Goal: Task Accomplishment & Management: Manage account settings

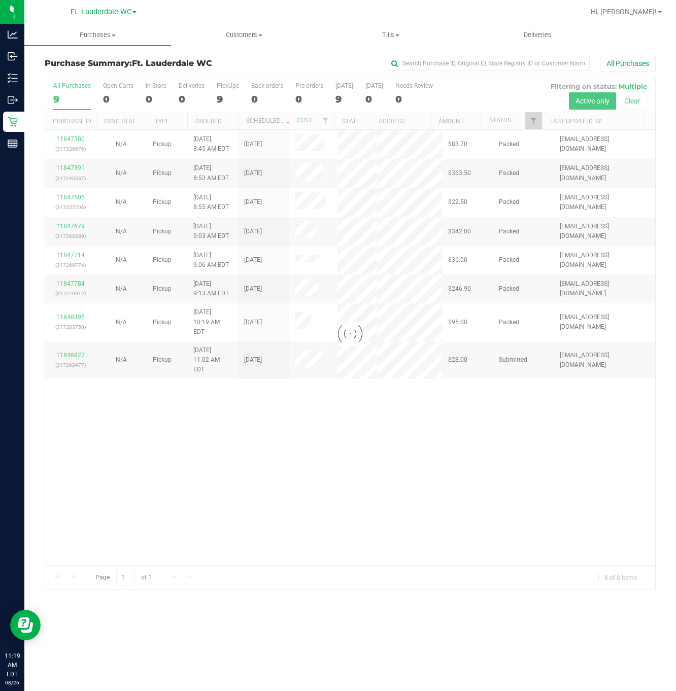
click at [304, 510] on div at bounding box center [350, 333] width 610 height 511
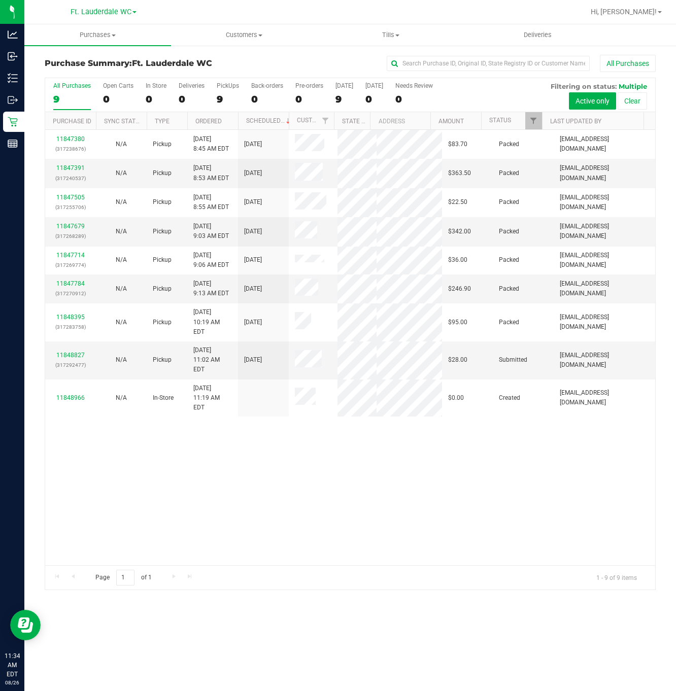
drag, startPoint x: 404, startPoint y: 443, endPoint x: 382, endPoint y: 443, distance: 21.8
click at [404, 443] on div "11847380 (317238676) N/A Pickup [DATE] 8:45 AM EDT 8/26/2025 $83.70 Packed [EMA…" at bounding box center [350, 347] width 610 height 435
click at [64, 354] on link "11848827" at bounding box center [70, 354] width 28 height 7
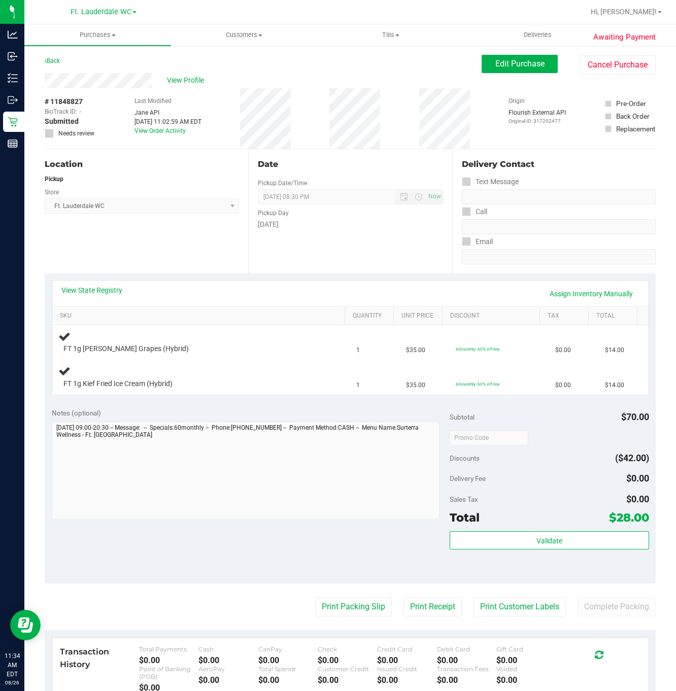
click at [219, 245] on div "Location Pickup Store Ft. Lauderdale WC Select Store [PERSON_NAME][GEOGRAPHIC_D…" at bounding box center [146, 211] width 203 height 124
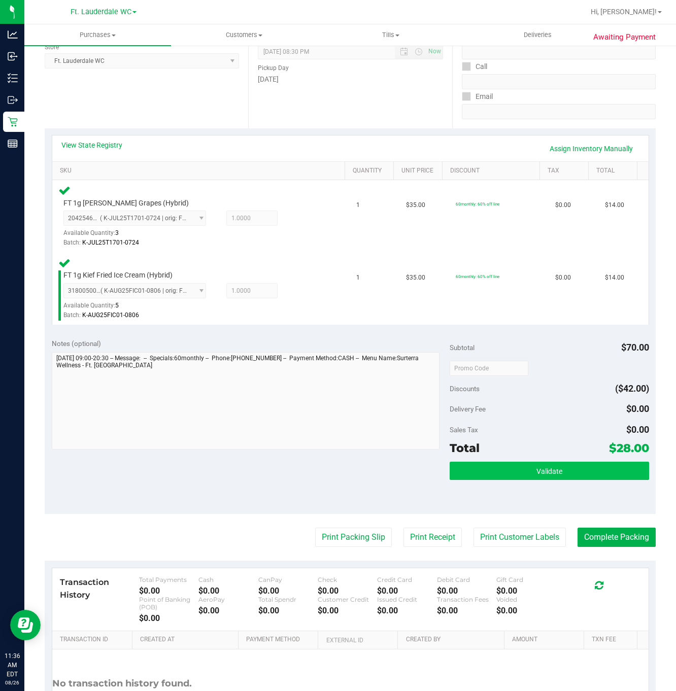
scroll to position [152, 0]
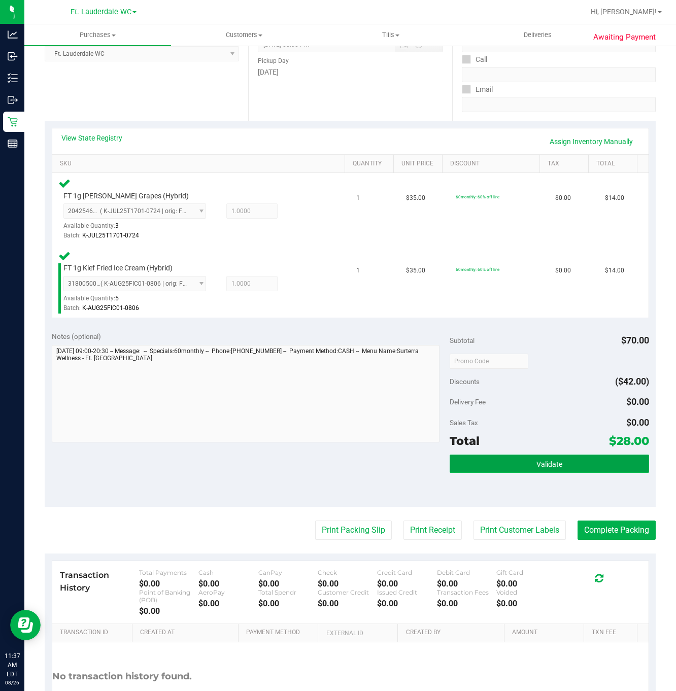
click at [482, 469] on button "Validate" at bounding box center [548, 463] width 199 height 18
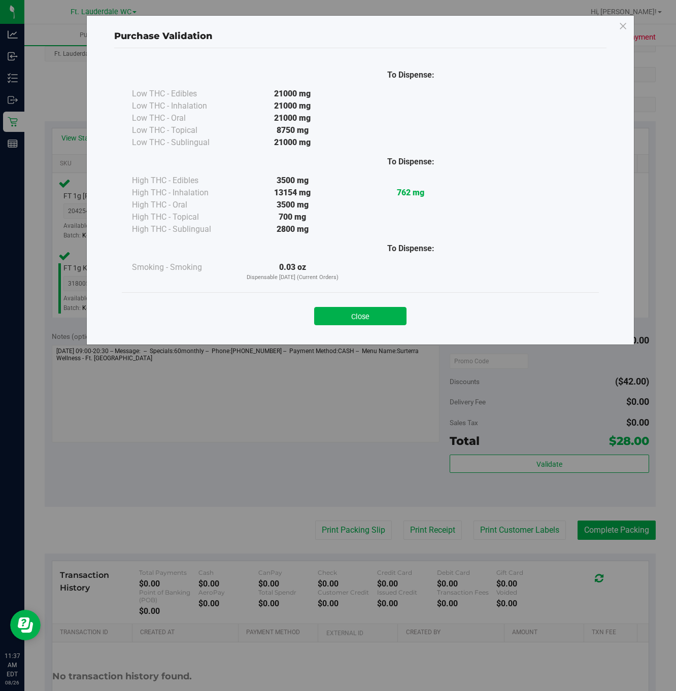
click at [373, 300] on div "Close" at bounding box center [360, 312] width 477 height 41
click at [373, 315] on button "Close" at bounding box center [360, 316] width 92 height 18
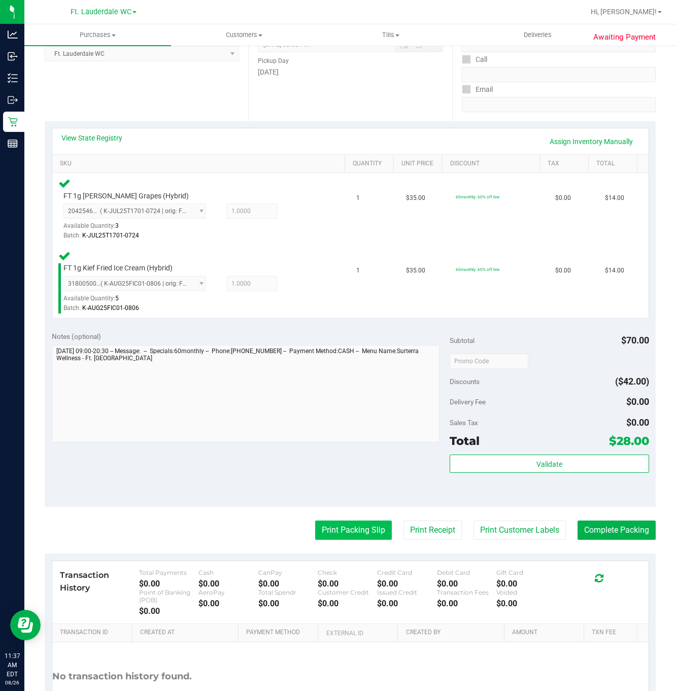
click at [339, 537] on button "Print Packing Slip" at bounding box center [353, 529] width 77 height 19
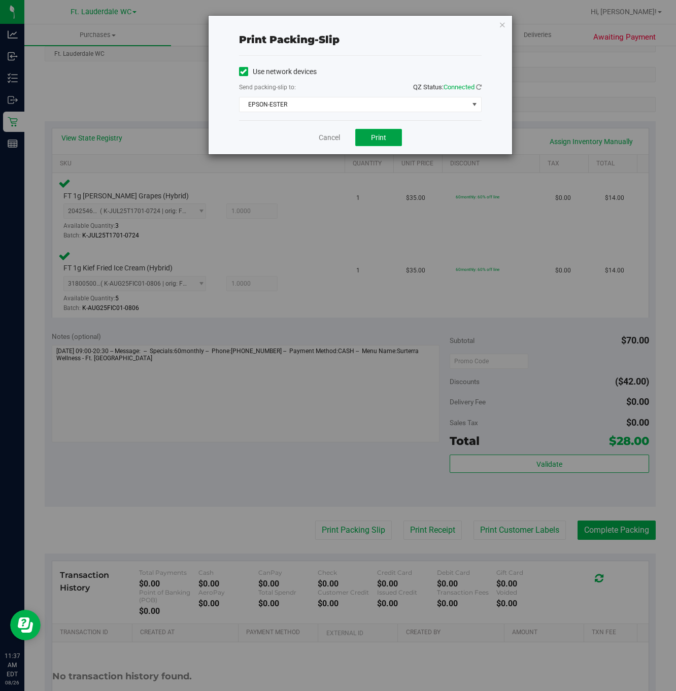
click at [390, 137] on button "Print" at bounding box center [378, 137] width 47 height 17
click at [322, 140] on link "Cancel" at bounding box center [329, 137] width 21 height 11
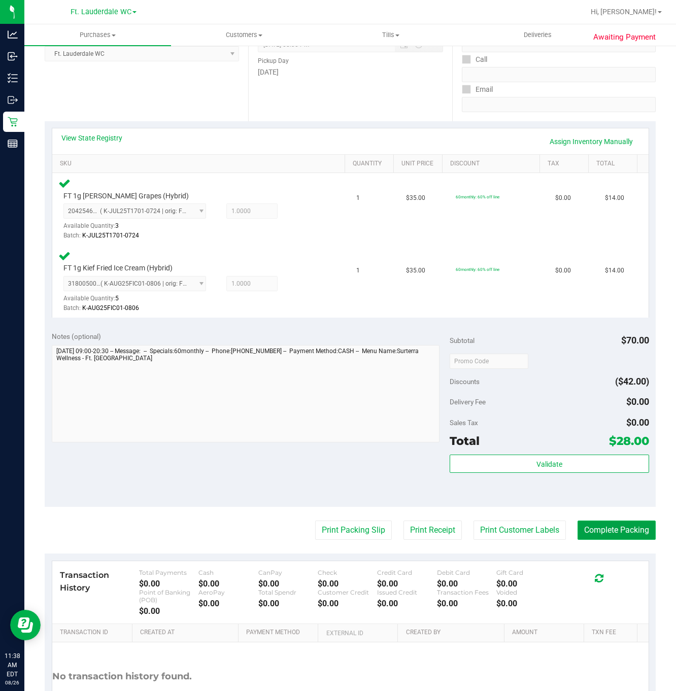
click at [611, 531] on button "Complete Packing" at bounding box center [616, 529] width 78 height 19
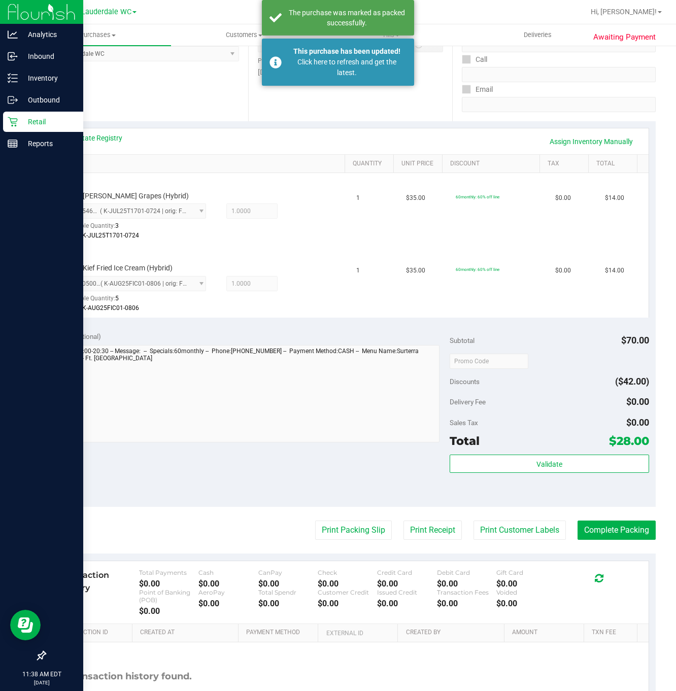
click at [14, 119] on icon at bounding box center [13, 122] width 10 height 10
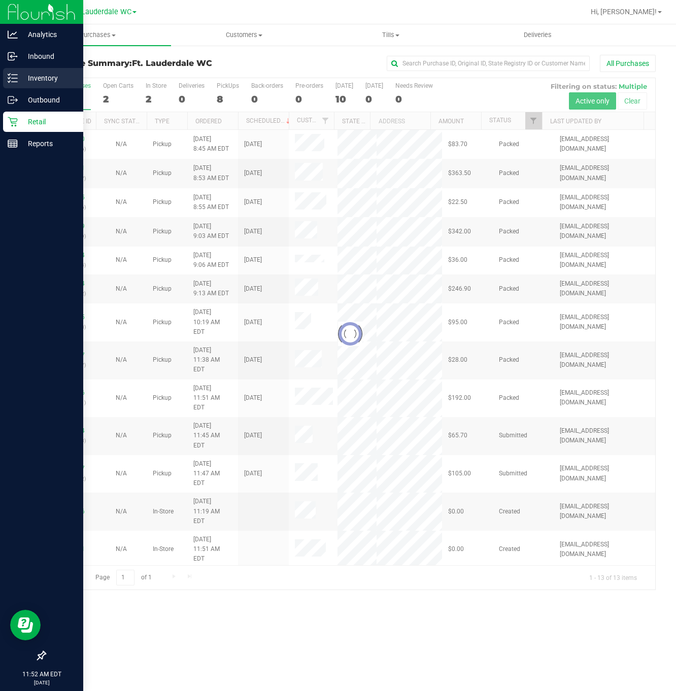
click at [15, 78] on line at bounding box center [15, 78] width 6 height 0
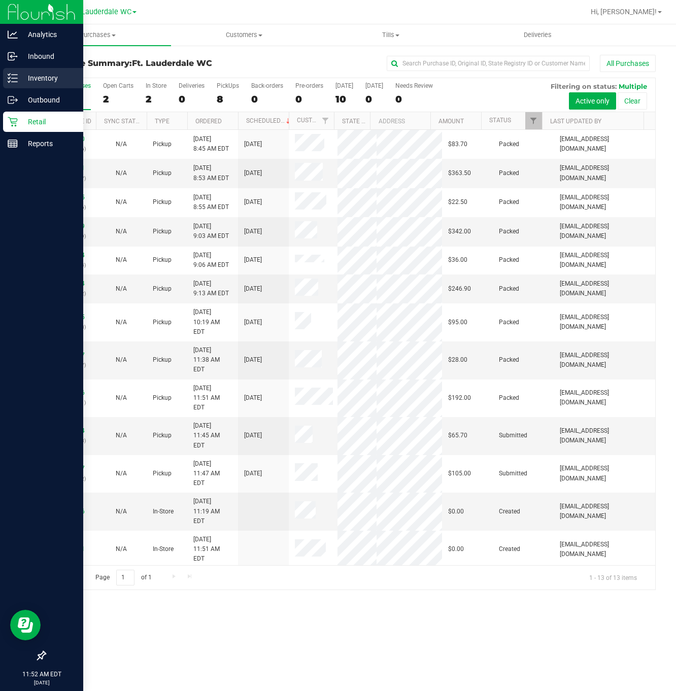
click at [20, 80] on p "Inventory" at bounding box center [48, 78] width 61 height 12
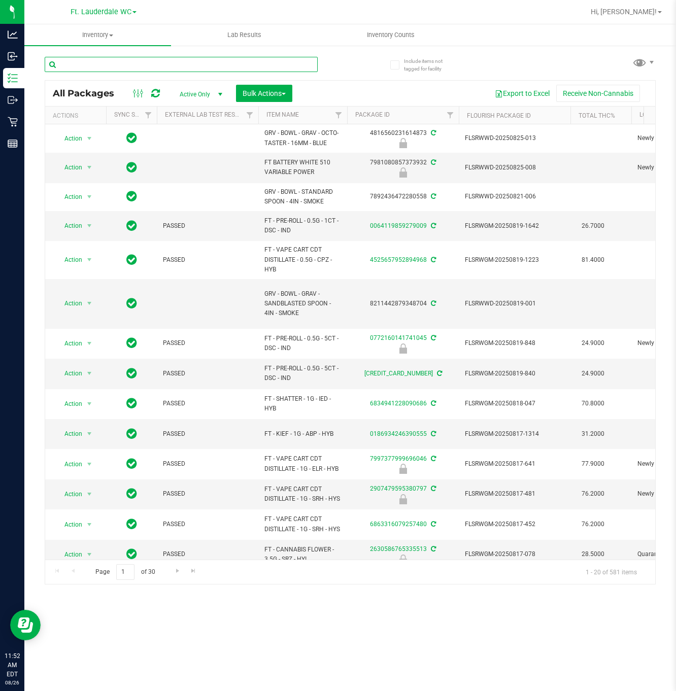
click at [170, 64] on input "text" at bounding box center [181, 64] width 273 height 15
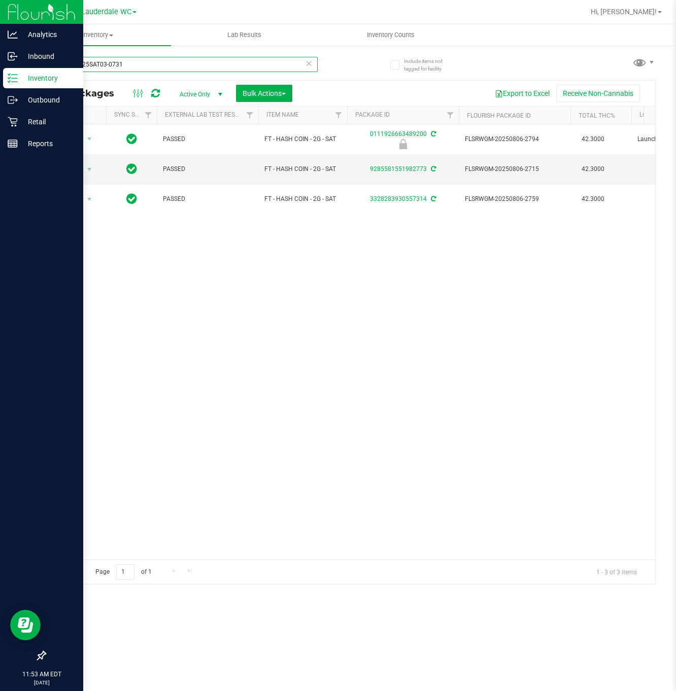
type input "HC-APR25SAT03-0731"
click at [18, 126] on p "Retail" at bounding box center [48, 122] width 61 height 12
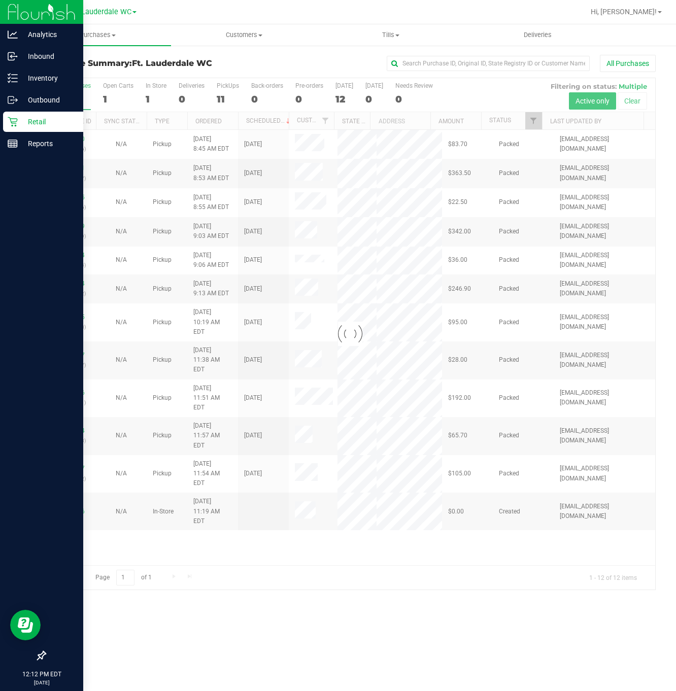
click at [385, 597] on div "Purchase Summary: Ft. Lauderdale WC All Purchases Loading... All Purchases 12 O…" at bounding box center [349, 322] width 651 height 555
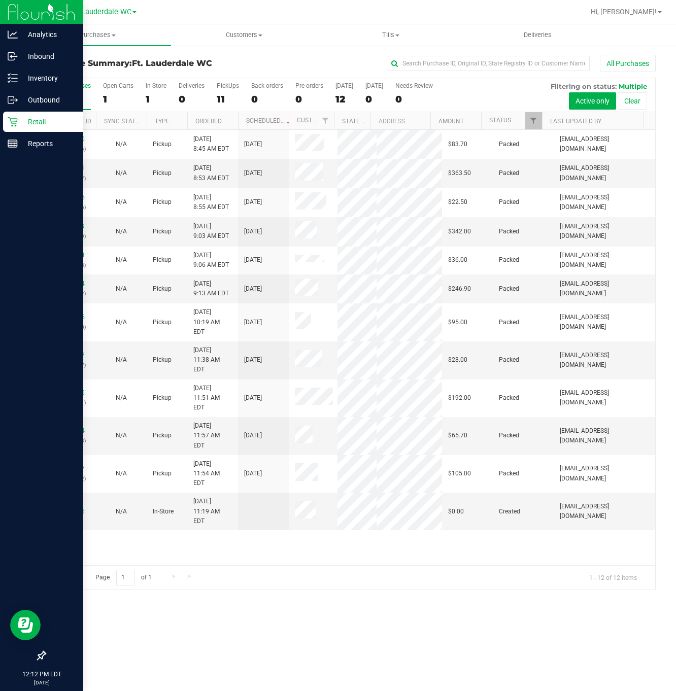
click at [82, 490] on div at bounding box center [41, 400] width 83 height 490
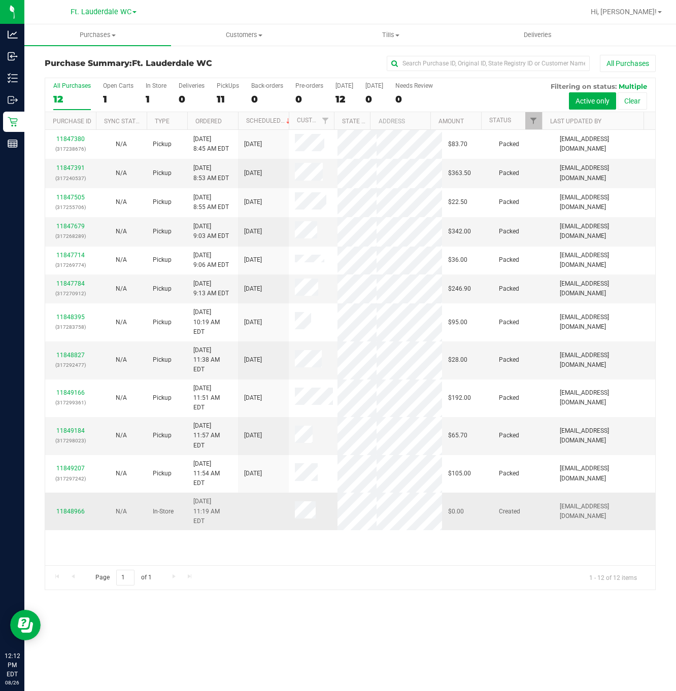
click at [70, 492] on td "11848966" at bounding box center [70, 511] width 51 height 38
click at [70, 508] on link "11848966" at bounding box center [70, 511] width 28 height 7
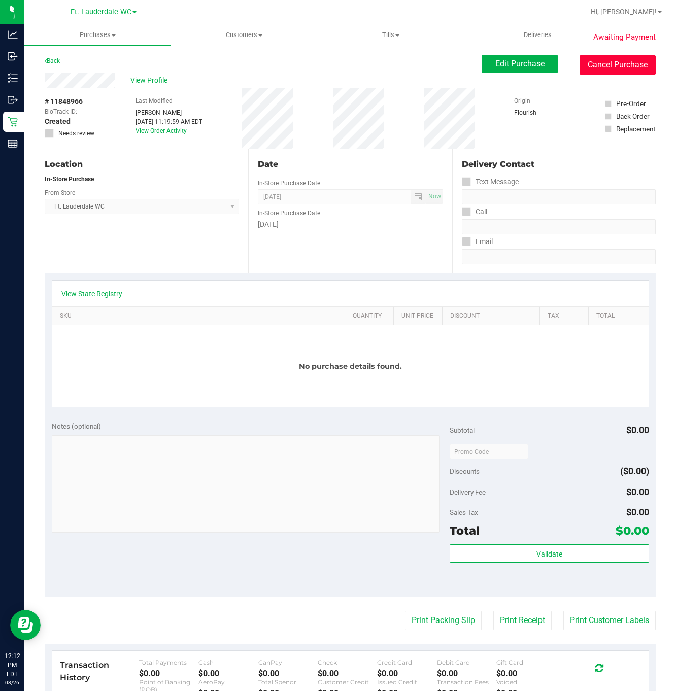
click at [607, 67] on button "Cancel Purchase" at bounding box center [617, 64] width 76 height 19
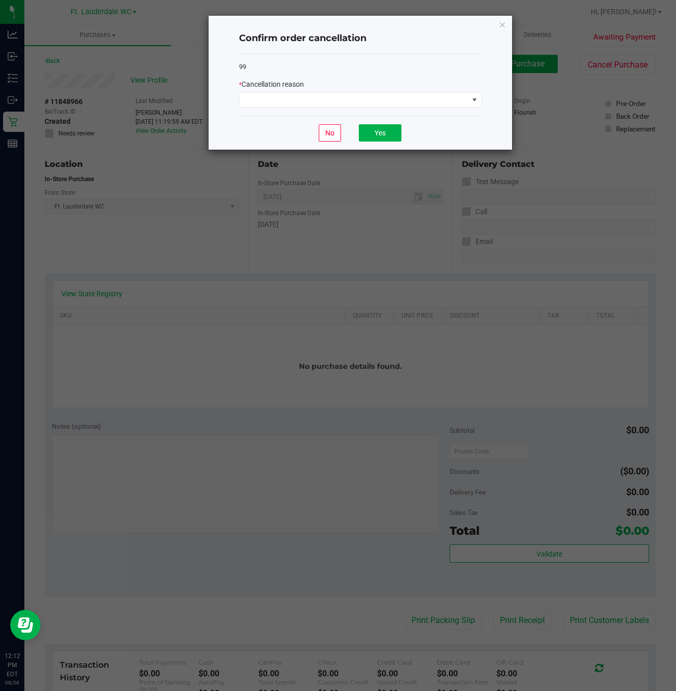
click at [343, 78] on div "99 * Cancellation reason" at bounding box center [360, 85] width 242 height 62
click at [343, 112] on div "99 * Cancellation reason" at bounding box center [360, 85] width 242 height 62
click at [302, 99] on span at bounding box center [353, 100] width 229 height 14
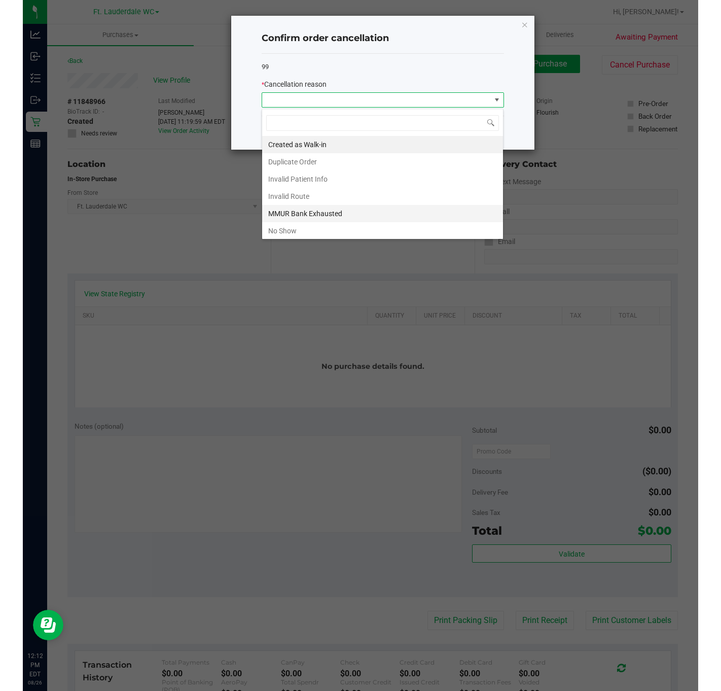
scroll to position [15, 242]
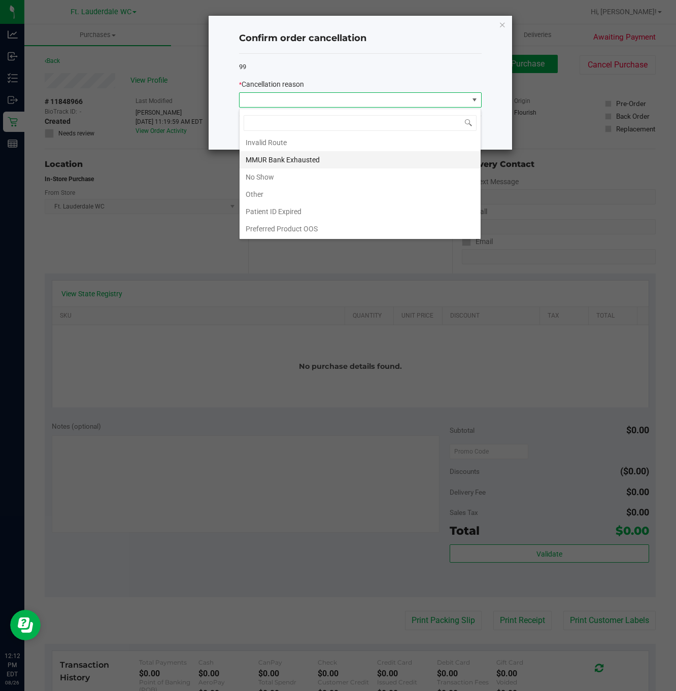
click at [298, 154] on li "MMUR Bank Exhausted" at bounding box center [359, 159] width 241 height 17
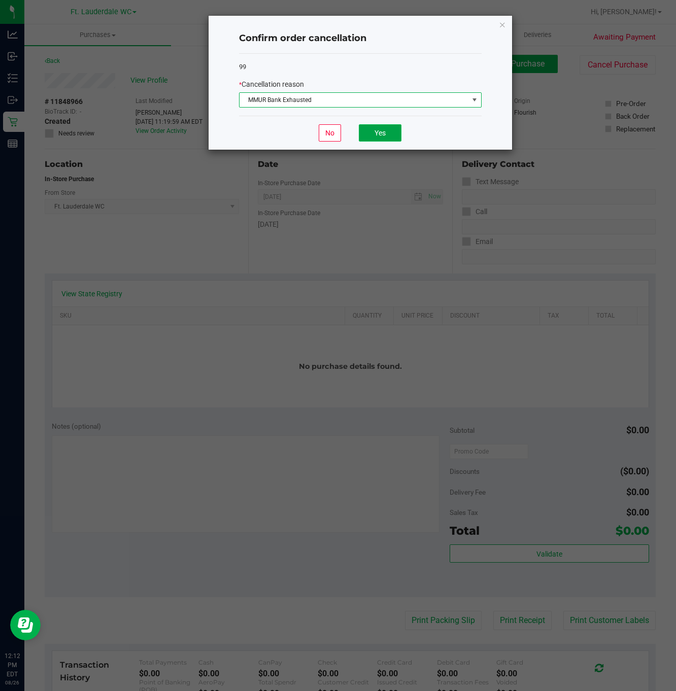
click at [377, 132] on button "Yes" at bounding box center [380, 132] width 43 height 17
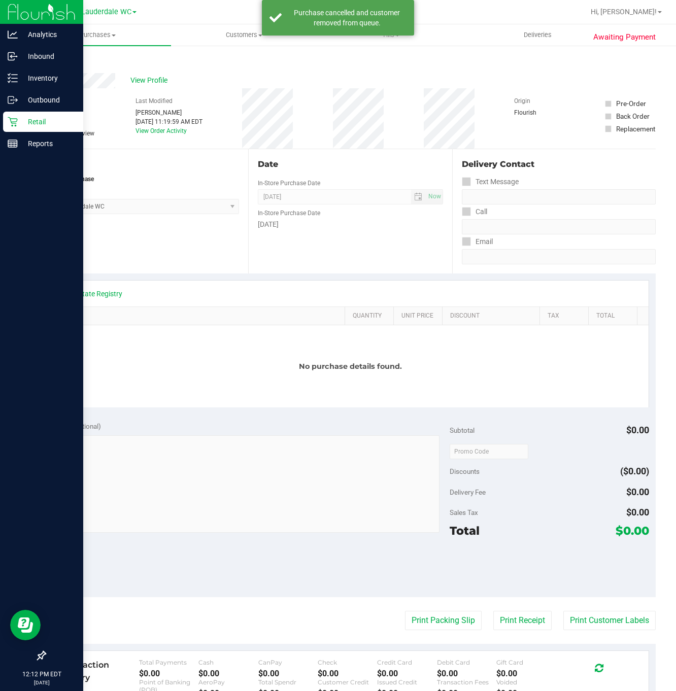
click at [25, 122] on p "Retail" at bounding box center [48, 122] width 61 height 12
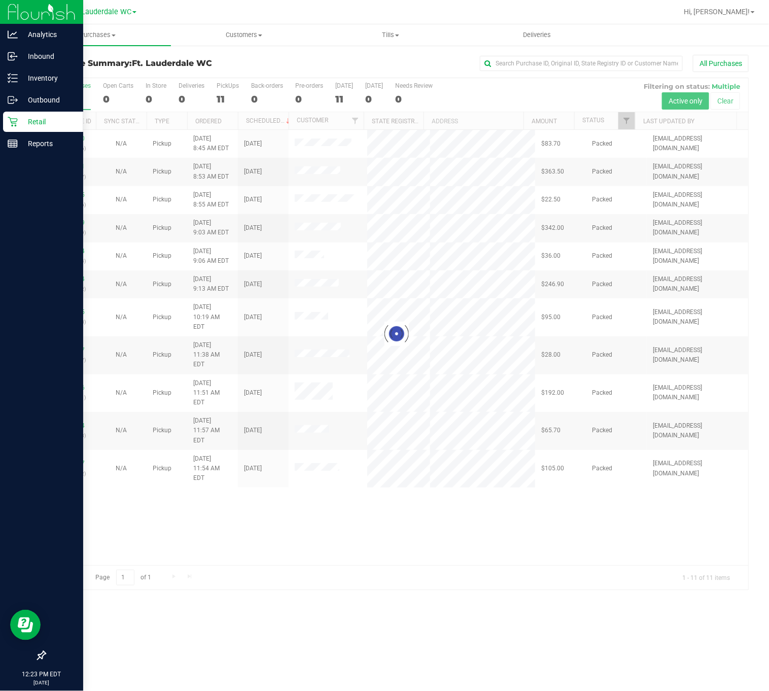
click at [27, 122] on p "Retail" at bounding box center [48, 122] width 61 height 12
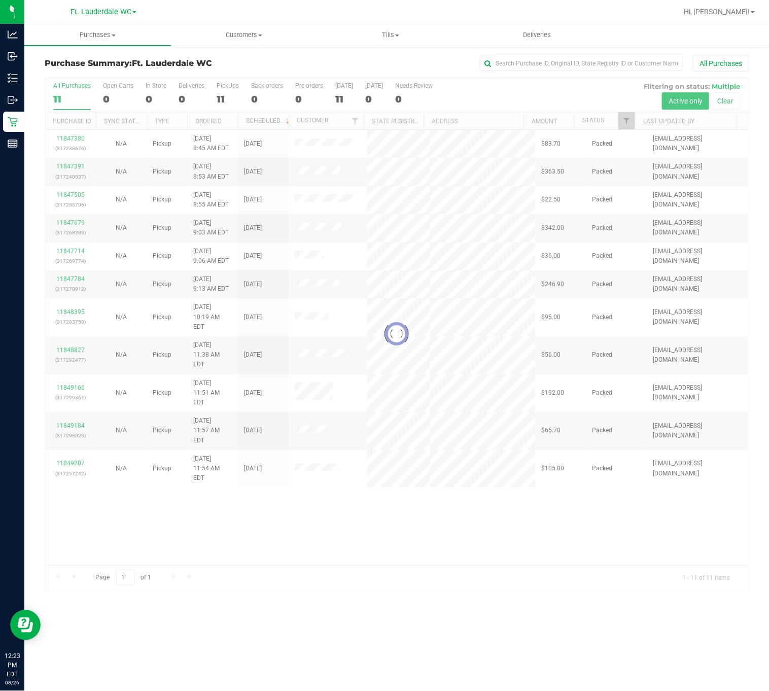
click at [223, 101] on div at bounding box center [396, 333] width 703 height 511
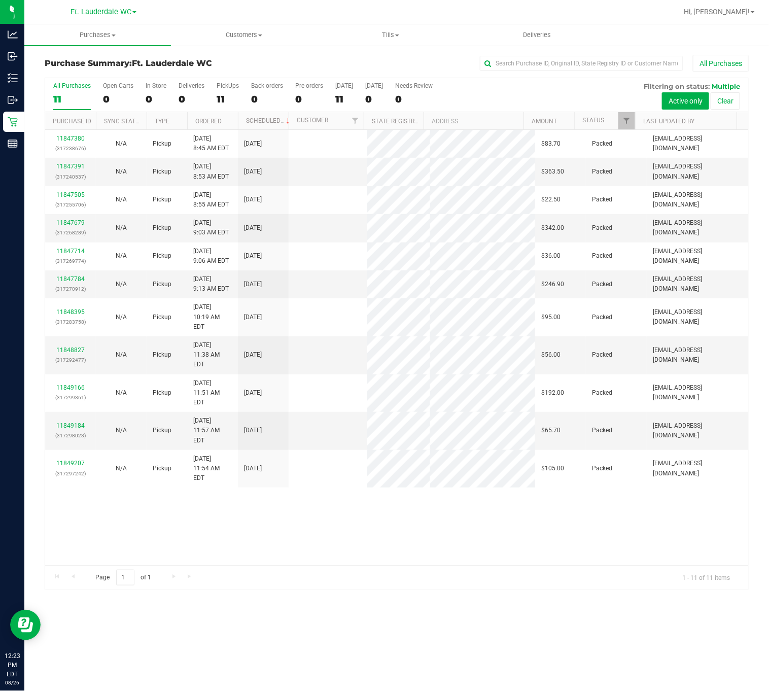
click at [223, 101] on div "11" at bounding box center [228, 99] width 22 height 12
click at [0, 0] on input "PickUps 11" at bounding box center [0, 0] width 0 height 0
drag, startPoint x: 263, startPoint y: 481, endPoint x: 262, endPoint y: 468, distance: 13.2
click at [265, 480] on div "11847380 (317238676) N/A Pickup [DATE] 8:45 AM EDT 8/26/2025 $83.70 Packed [EMA…" at bounding box center [396, 347] width 703 height 435
click at [228, 94] on div "11" at bounding box center [228, 99] width 22 height 12
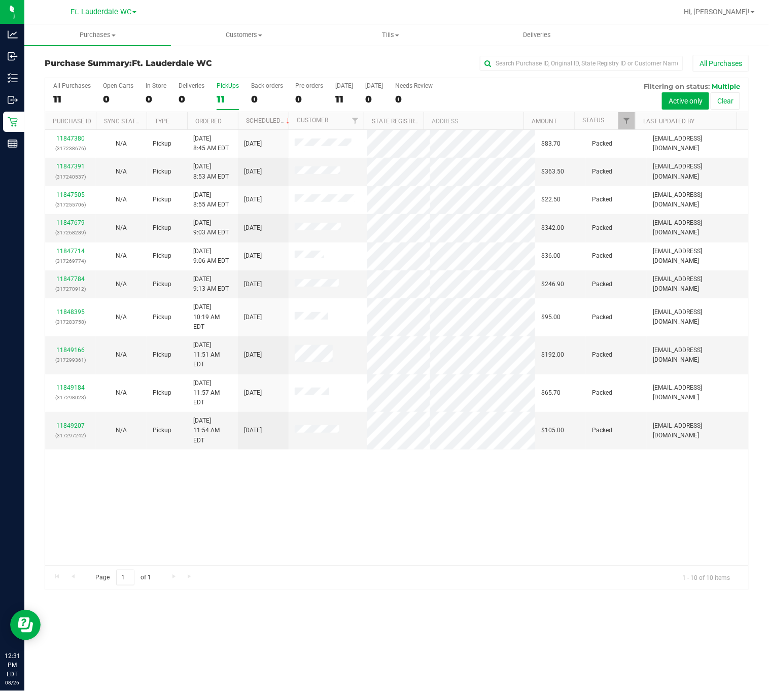
click at [0, 0] on input "PickUps 11" at bounding box center [0, 0] width 0 height 0
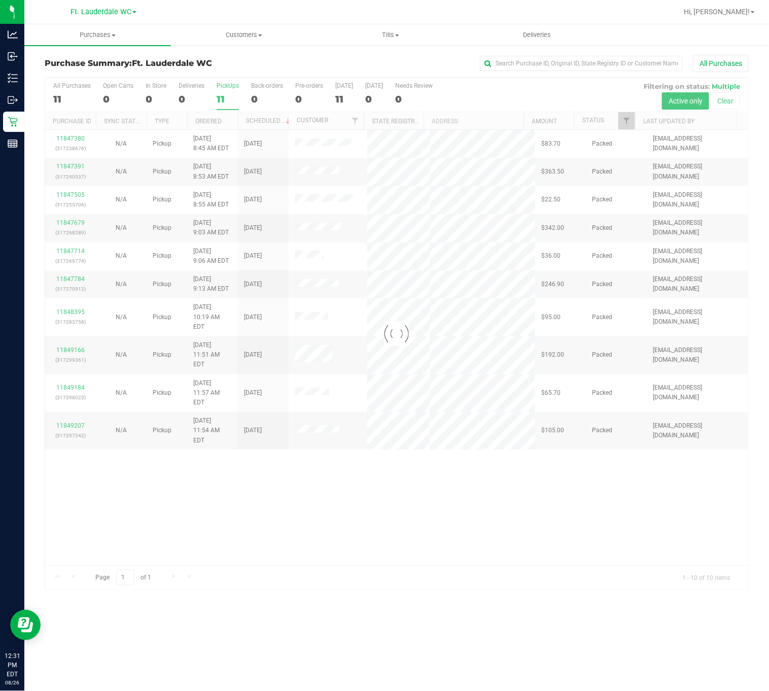
click at [315, 455] on div at bounding box center [396, 333] width 703 height 511
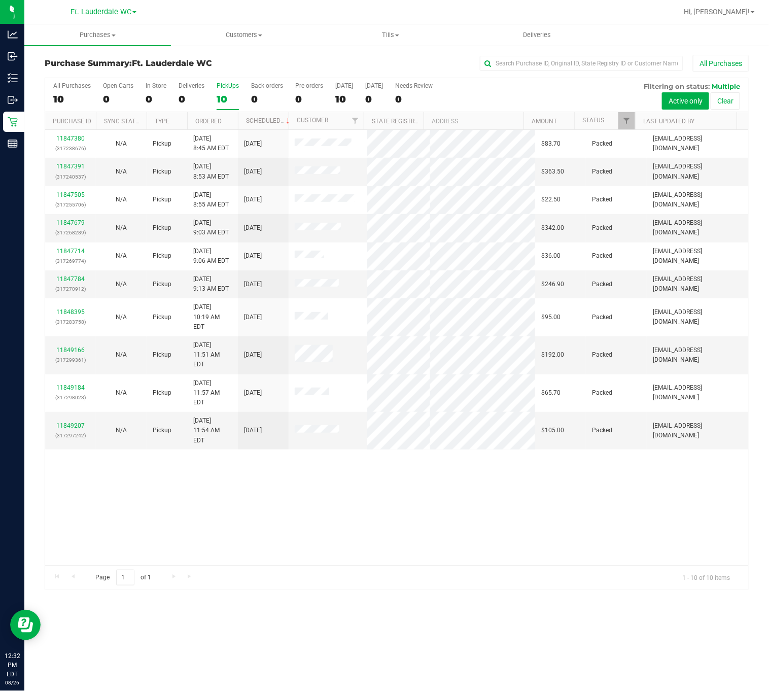
click at [288, 451] on div "11847380 (317238676) N/A Pickup [DATE] 8:45 AM EDT 8/26/2025 $83.70 Packed [EMA…" at bounding box center [396, 347] width 703 height 435
click at [304, 523] on div "11847380 (317238676) N/A Pickup [DATE] 8:45 AM EDT 8/26/2025 $83.70 Packed [EMA…" at bounding box center [396, 347] width 703 height 435
click at [25, 121] on div "Purchase Summary: Ft. Lauderdale WC All Purchases All Purchases 10 Open Carts 0…" at bounding box center [396, 322] width 745 height 555
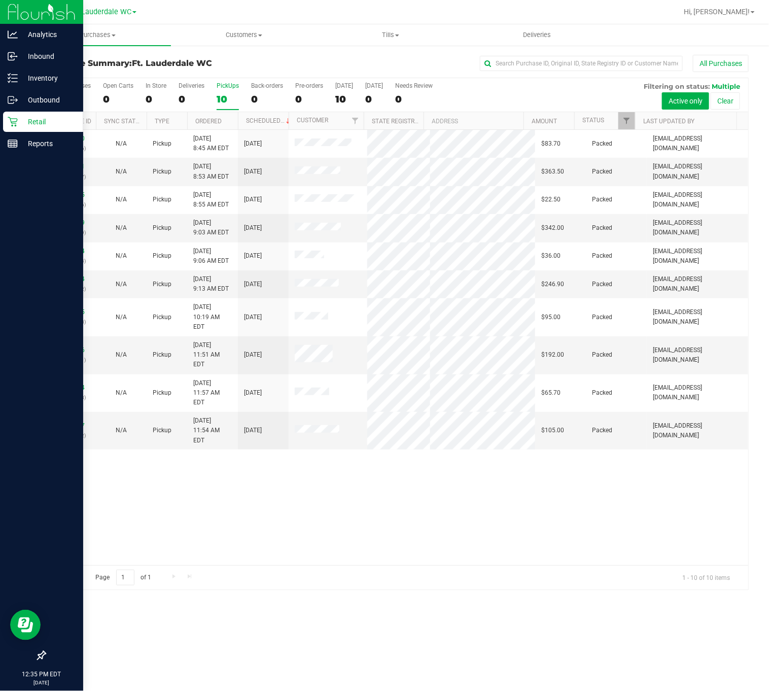
click at [20, 121] on p "Retail" at bounding box center [48, 122] width 61 height 12
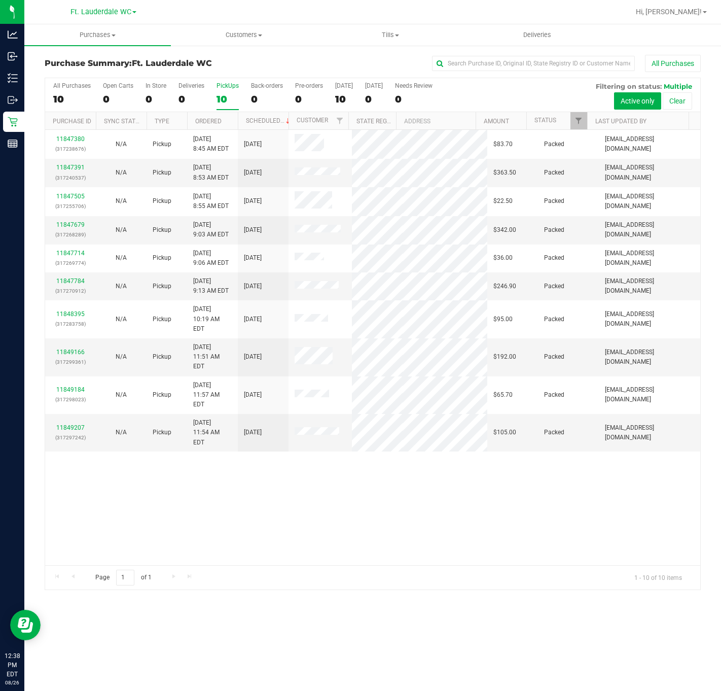
click at [288, 510] on div "11847380 (317238676) N/A Pickup [DATE] 8:45 AM EDT 8/26/2025 $83.70 Packed [EMA…" at bounding box center [372, 347] width 655 height 435
click at [228, 96] on div "10" at bounding box center [228, 99] width 22 height 12
click at [0, 0] on input "PickUps 10" at bounding box center [0, 0] width 0 height 0
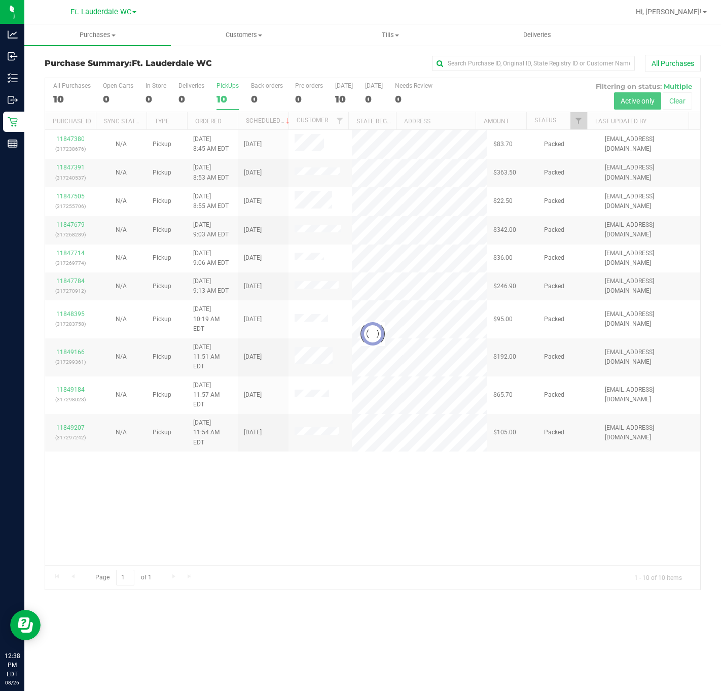
click at [228, 96] on div at bounding box center [372, 333] width 655 height 511
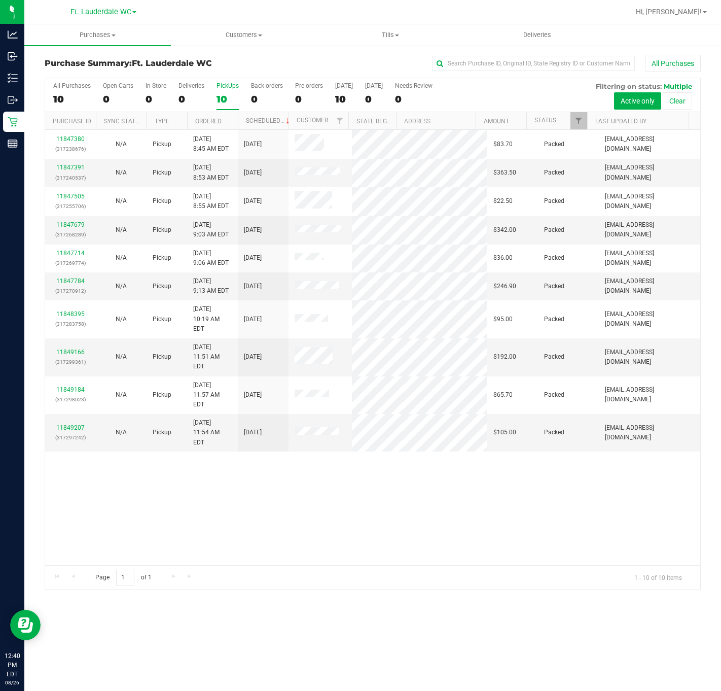
click at [270, 548] on div "11847380 (317238676) N/A Pickup [DATE] 8:45 AM EDT 8/26/2025 $83.70 Packed [EMA…" at bounding box center [372, 347] width 655 height 435
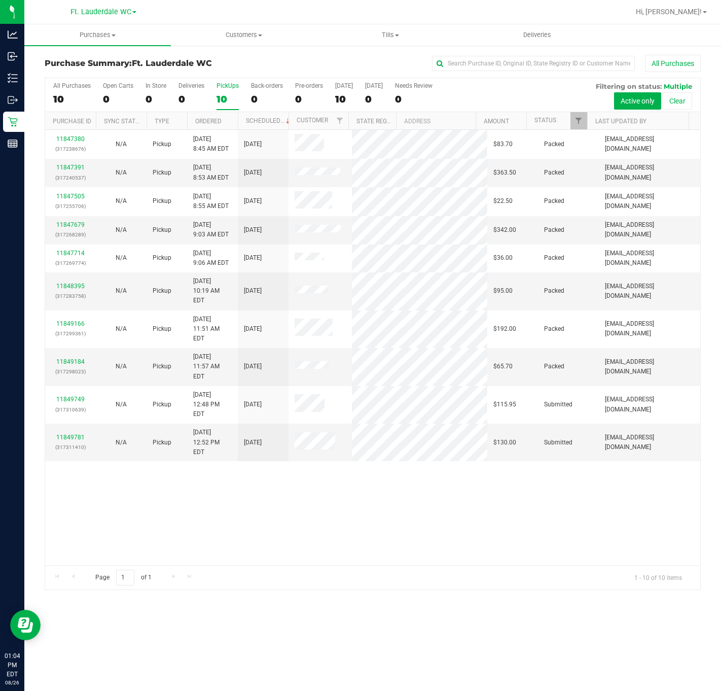
click at [186, 543] on div "11847380 (317238676) N/A Pickup [DATE] 8:45 AM EDT 8/26/2025 $83.70 Packed [EMA…" at bounding box center [372, 347] width 655 height 435
click at [230, 90] on label "PickUps 10" at bounding box center [228, 96] width 22 height 28
click at [0, 0] on input "PickUps 10" at bounding box center [0, 0] width 0 height 0
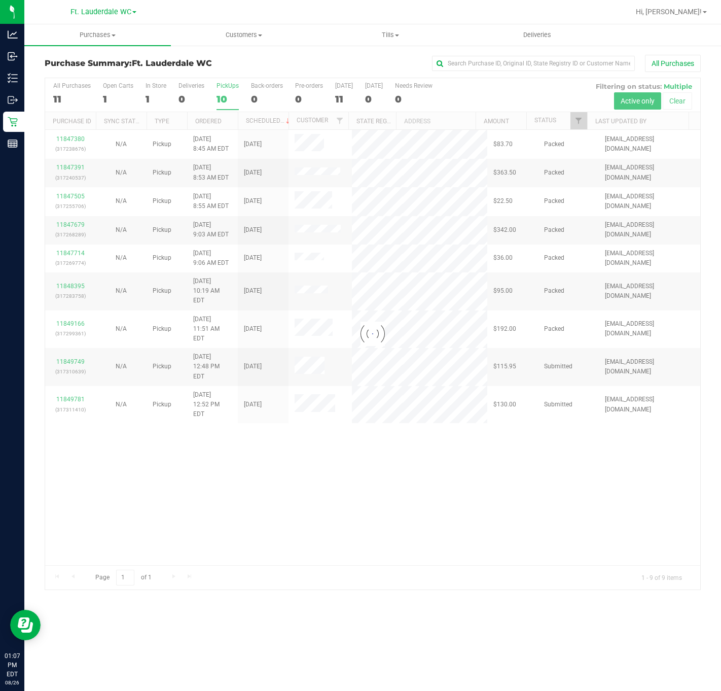
click at [277, 493] on div at bounding box center [372, 333] width 655 height 511
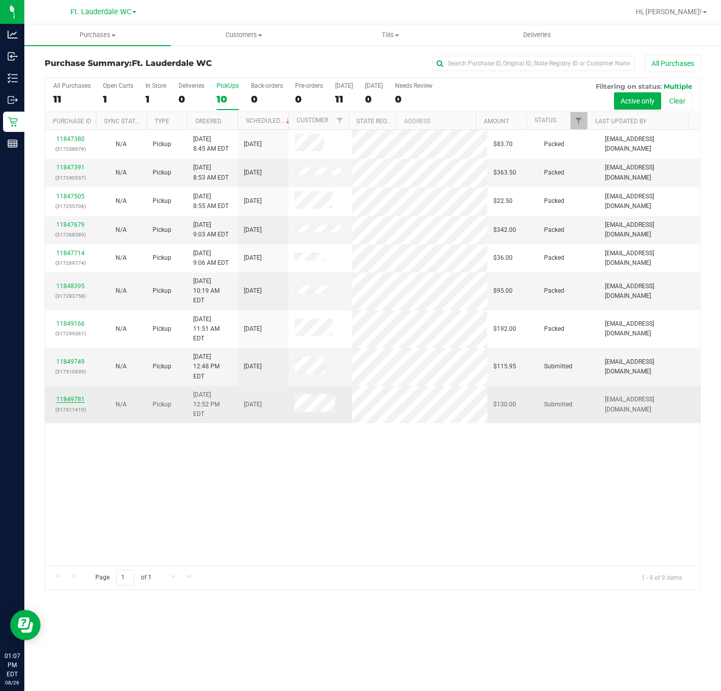
click at [81, 396] on link "11849781" at bounding box center [70, 399] width 28 height 7
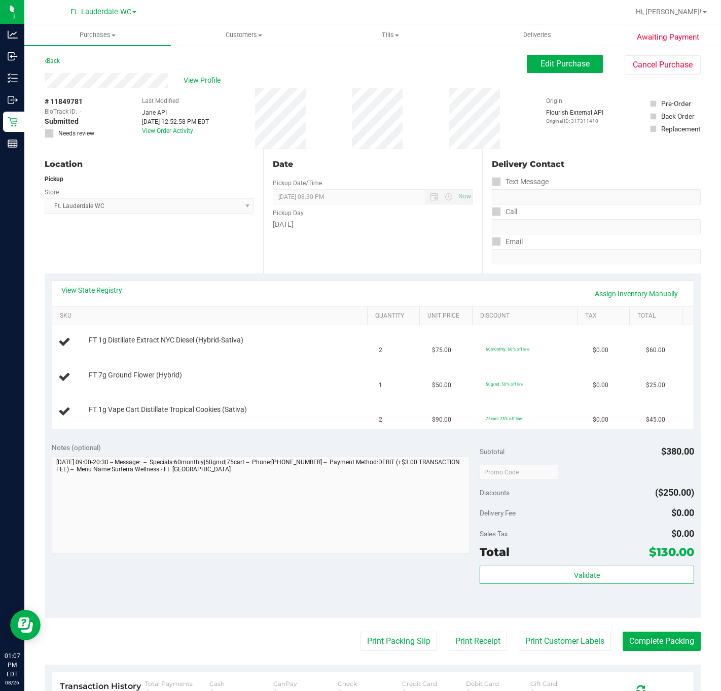
click at [167, 240] on div "Location Pickup Store Ft. Lauderdale WC Select Store [PERSON_NAME][GEOGRAPHIC_D…" at bounding box center [154, 211] width 219 height 124
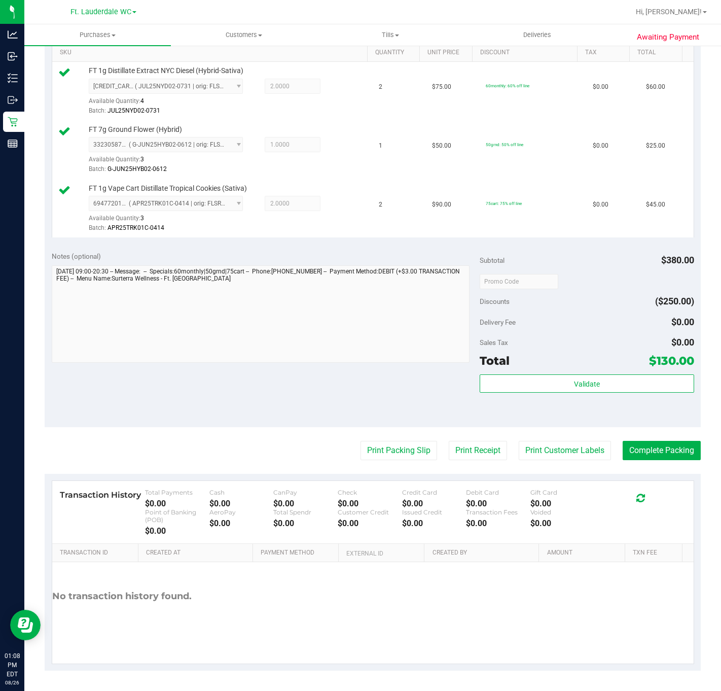
scroll to position [268, 0]
click at [631, 386] on button "Validate" at bounding box center [587, 383] width 214 height 18
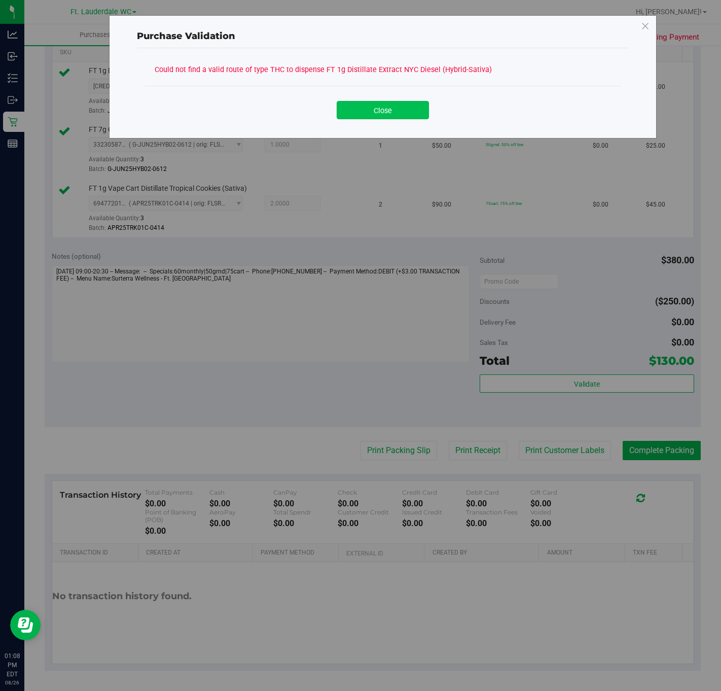
click at [383, 110] on button "Close" at bounding box center [383, 110] width 92 height 18
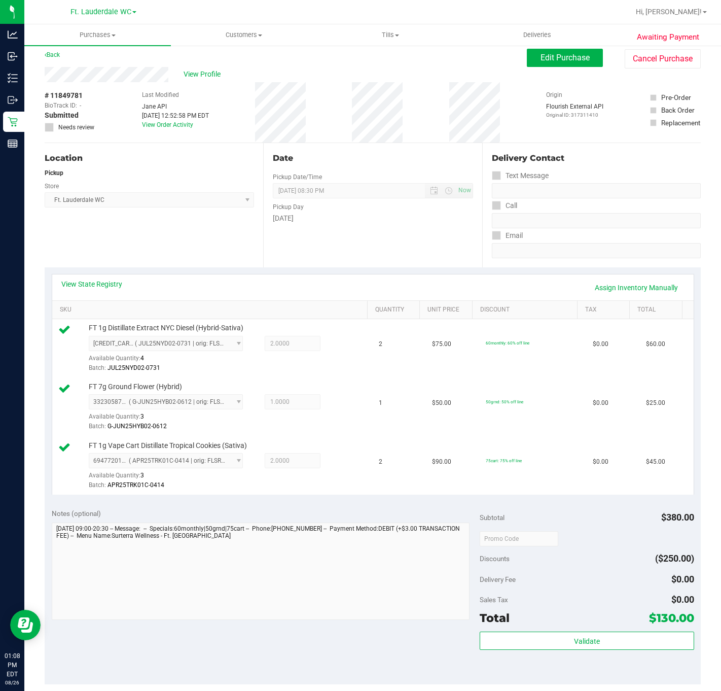
scroll to position [0, 0]
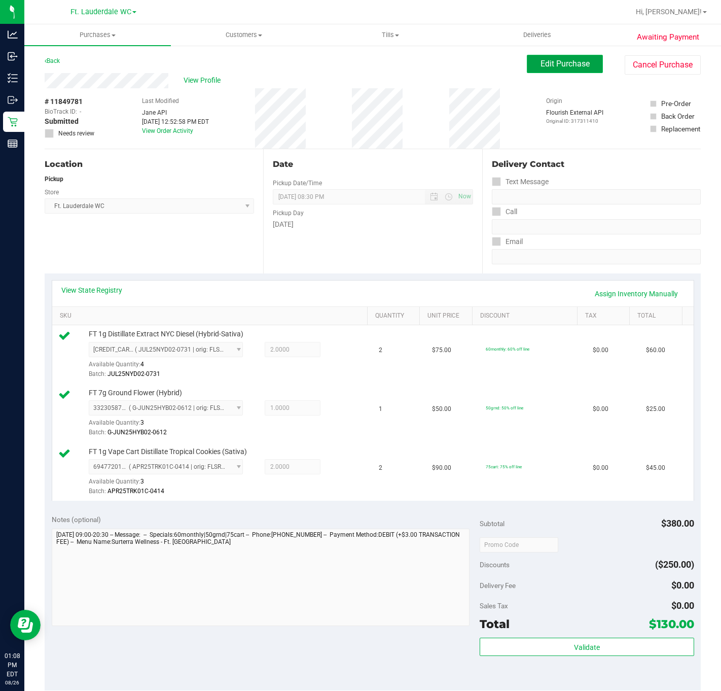
click at [527, 69] on button "Edit Purchase" at bounding box center [565, 64] width 76 height 18
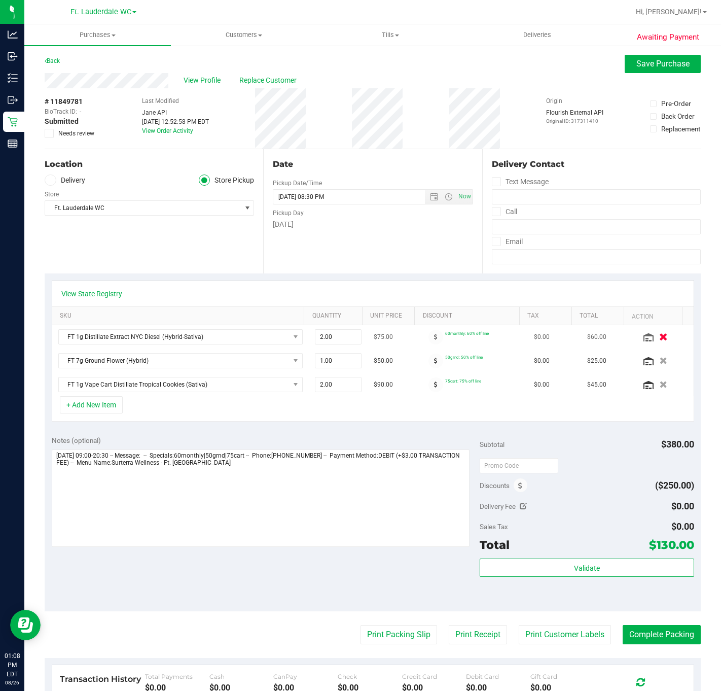
click at [659, 339] on icon "button" at bounding box center [663, 337] width 9 height 8
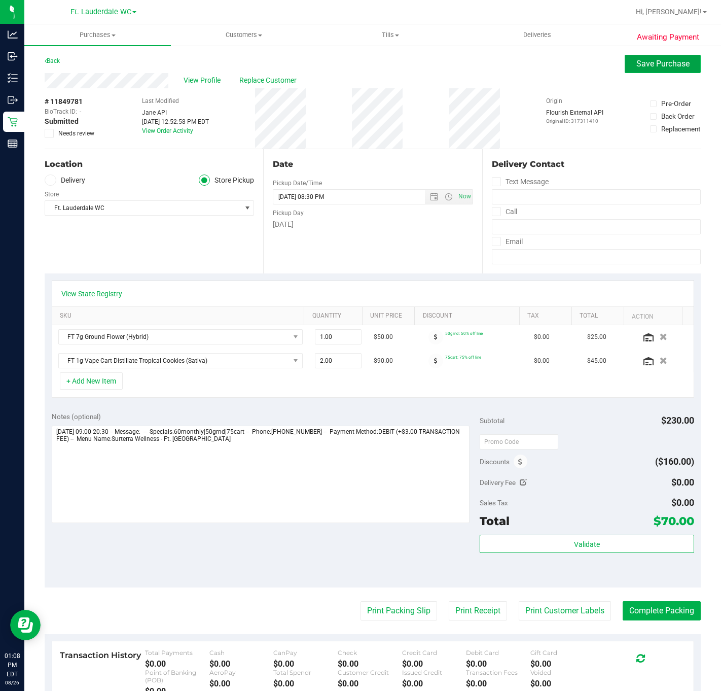
click at [658, 65] on span "Save Purchase" at bounding box center [663, 64] width 53 height 10
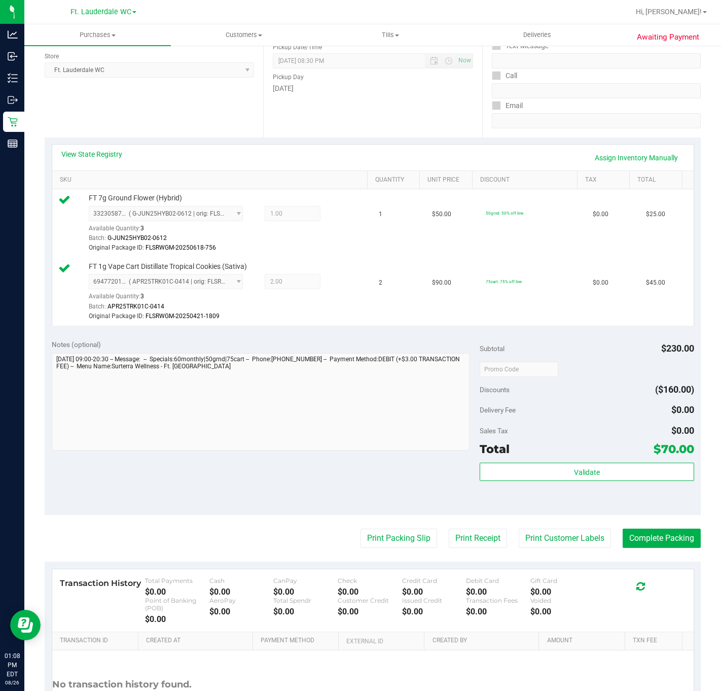
scroll to position [152, 0]
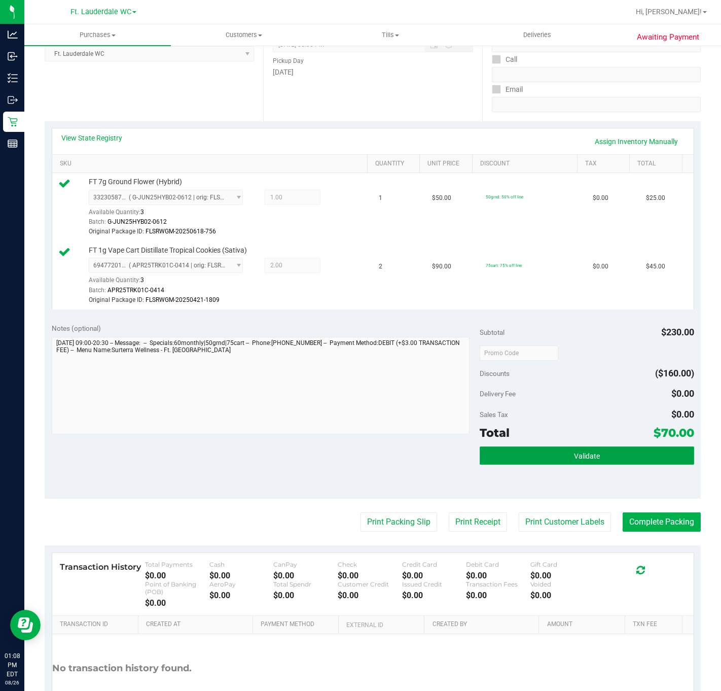
click at [554, 452] on button "Validate" at bounding box center [587, 455] width 214 height 18
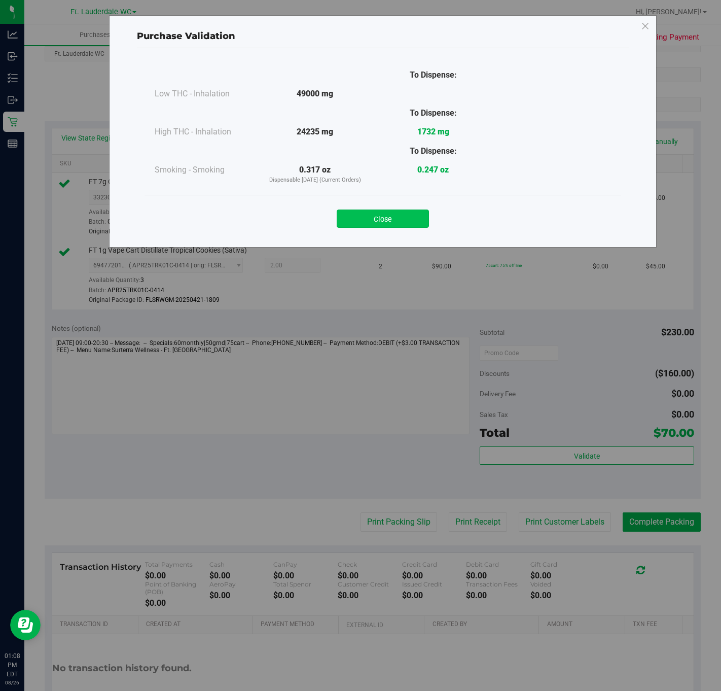
click at [383, 212] on button "Close" at bounding box center [383, 218] width 92 height 18
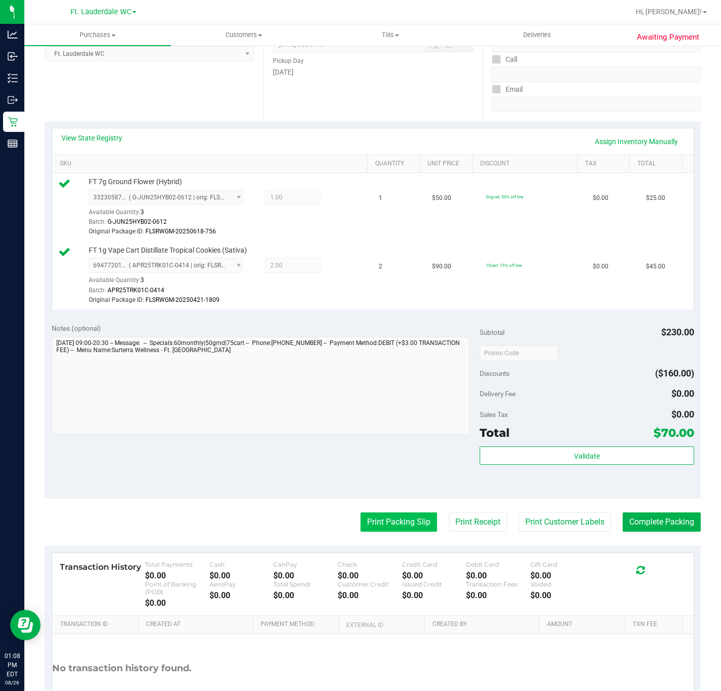
click at [407, 523] on button "Print Packing Slip" at bounding box center [399, 521] width 77 height 19
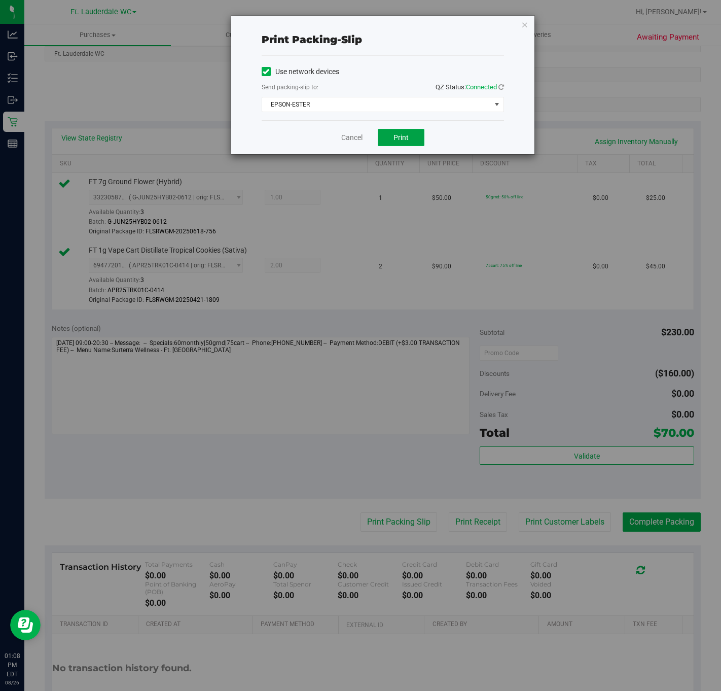
click at [399, 135] on span "Print" at bounding box center [401, 137] width 15 height 8
click at [343, 140] on link "Cancel" at bounding box center [351, 137] width 21 height 11
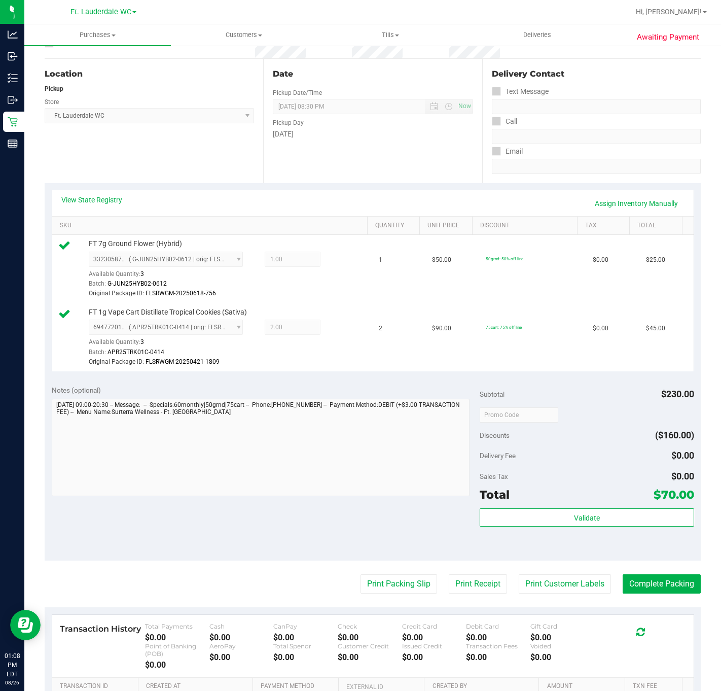
scroll to position [229, 0]
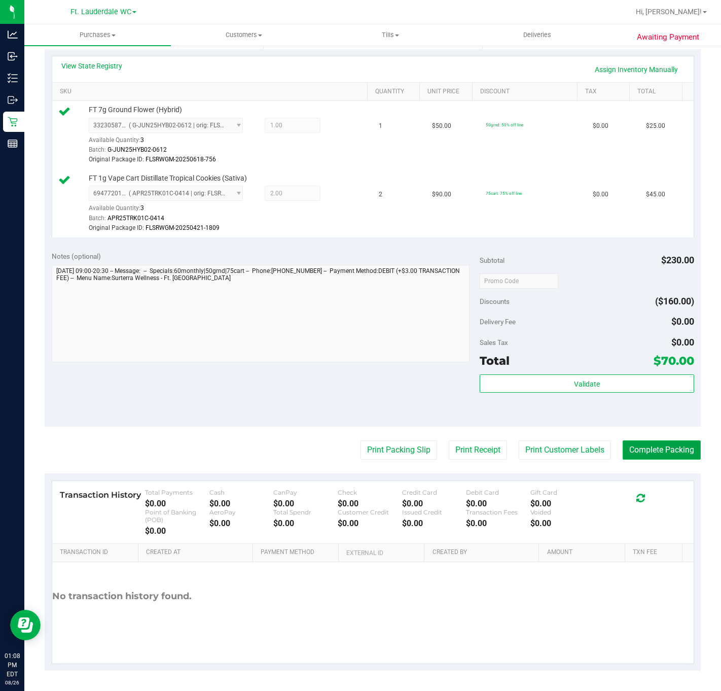
click at [675, 446] on button "Complete Packing" at bounding box center [662, 449] width 78 height 19
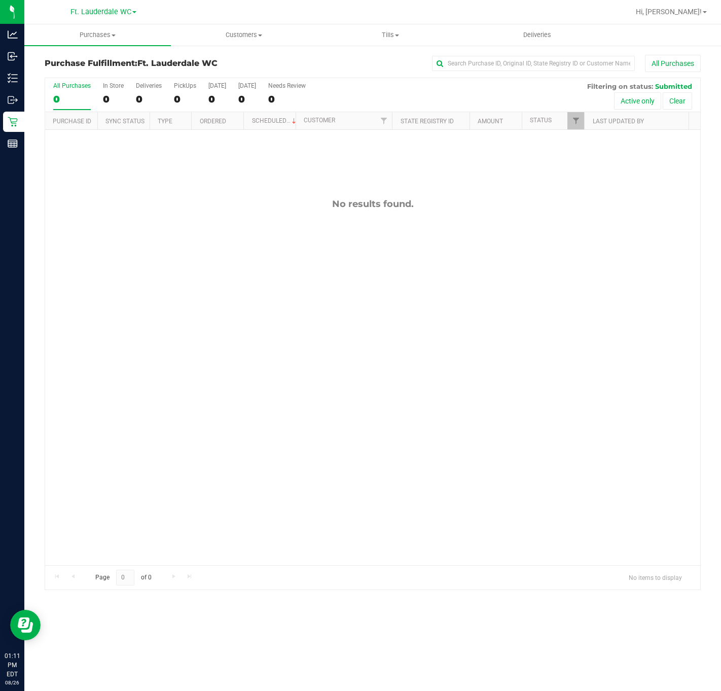
click at [257, 270] on div "No results found." at bounding box center [372, 382] width 655 height 504
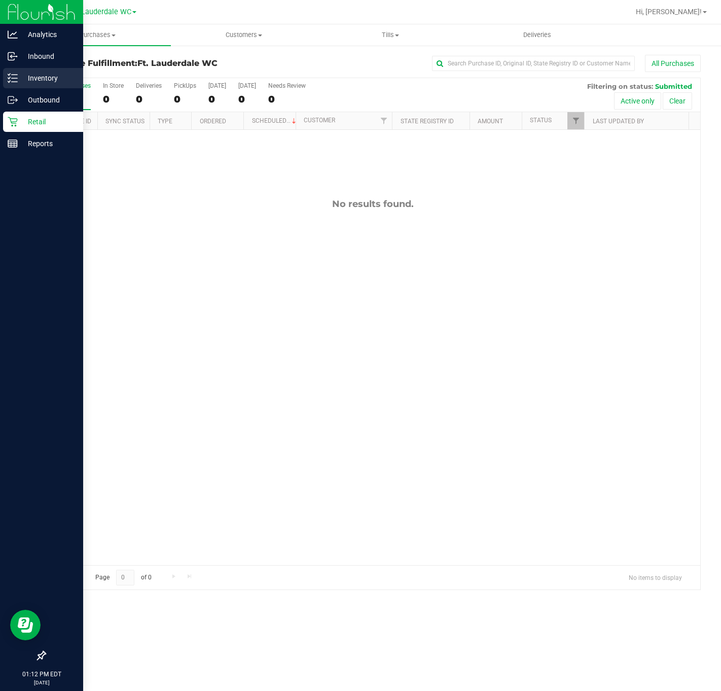
click at [32, 81] on p "Inventory" at bounding box center [48, 78] width 61 height 12
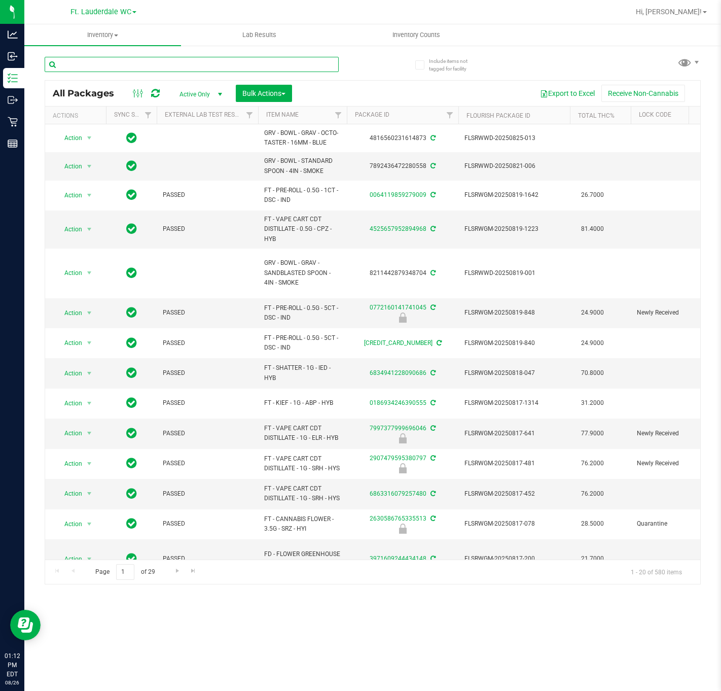
click at [154, 62] on input "text" at bounding box center [192, 64] width 294 height 15
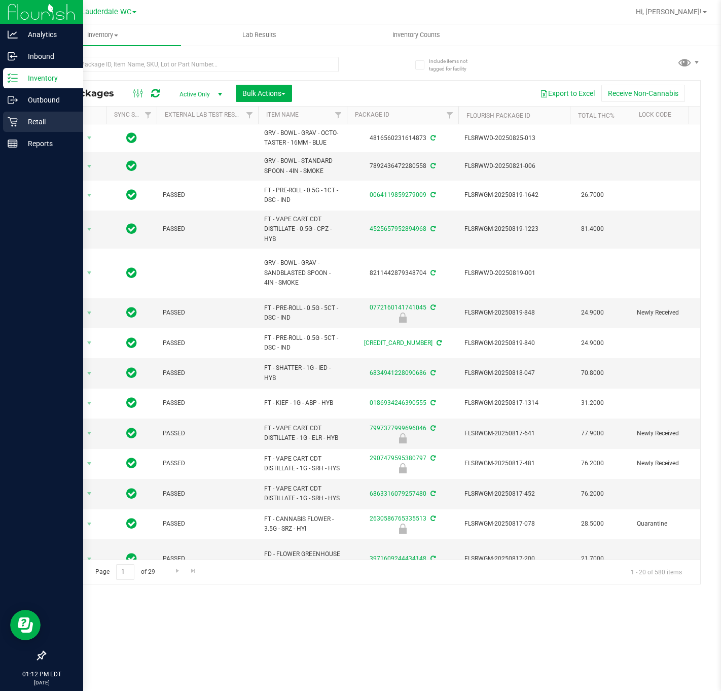
click at [41, 125] on p "Retail" at bounding box center [48, 122] width 61 height 12
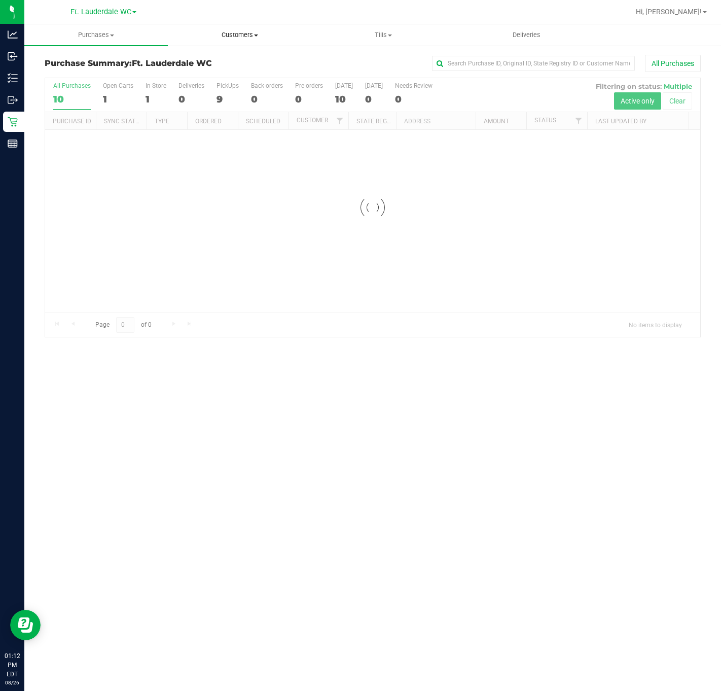
click at [221, 33] on span "Customers" at bounding box center [239, 34] width 143 height 9
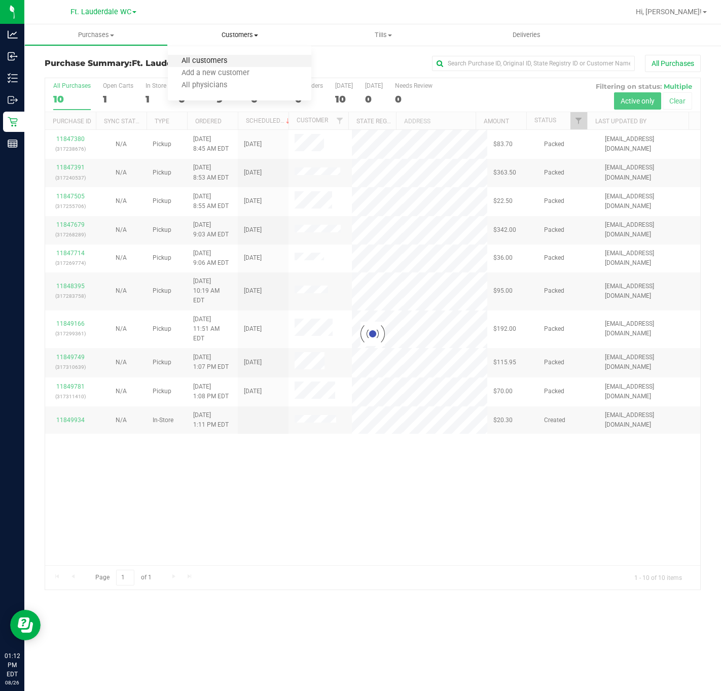
click at [222, 59] on span "All customers" at bounding box center [204, 61] width 73 height 9
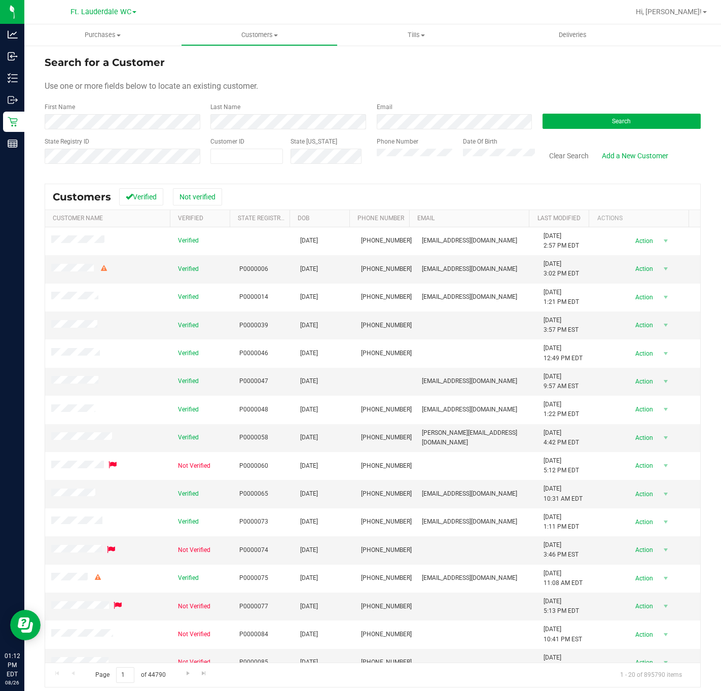
click at [233, 144] on label "Customer ID" at bounding box center [227, 141] width 34 height 9
click at [233, 149] on span at bounding box center [246, 156] width 73 height 15
click at [233, 154] on span at bounding box center [246, 156] width 73 height 15
type input "1506935"
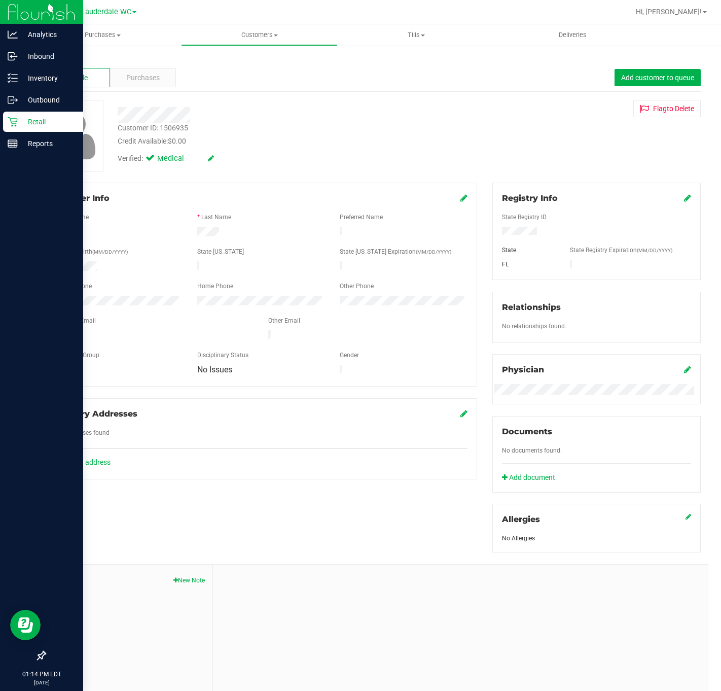
click at [15, 113] on div "Retail" at bounding box center [43, 122] width 80 height 20
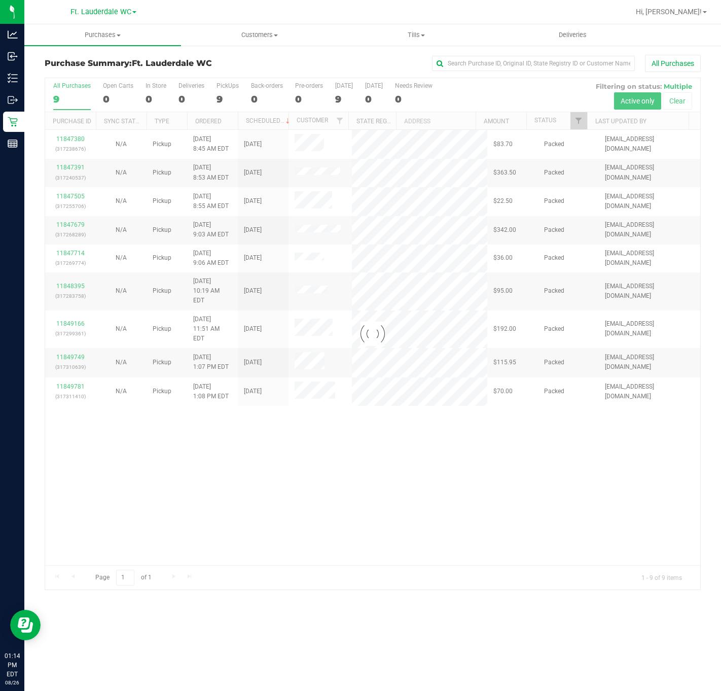
click at [509, 551] on div at bounding box center [372, 333] width 655 height 511
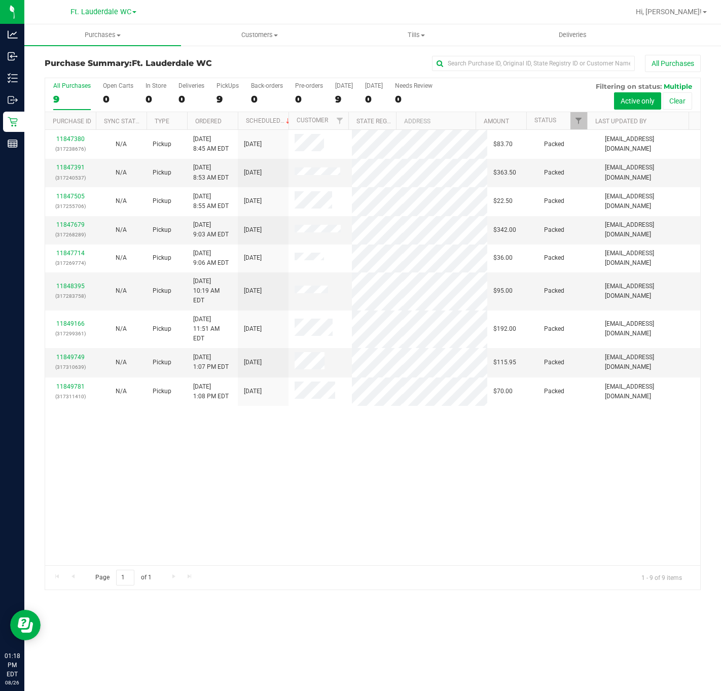
click at [382, 496] on div "11847380 (317238676) N/A Pickup [DATE] 8:45 AM EDT 8/26/2025 $83.70 Packed [EMA…" at bounding box center [372, 347] width 655 height 435
click at [377, 502] on div "11847380 (317238676) N/A Pickup [DATE] 8:45 AM EDT 8/26/2025 $83.70 Packed [EMA…" at bounding box center [372, 347] width 655 height 435
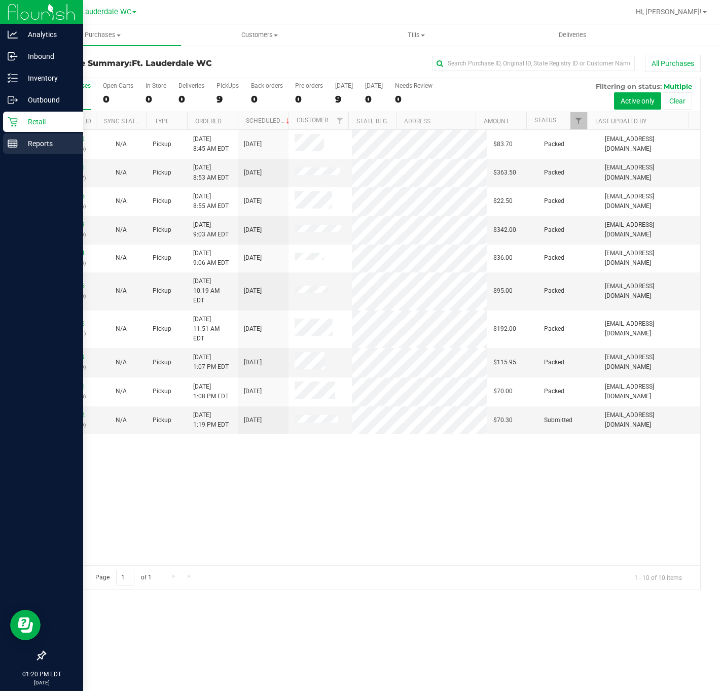
click at [2, 148] on link "Reports" at bounding box center [41, 144] width 83 height 22
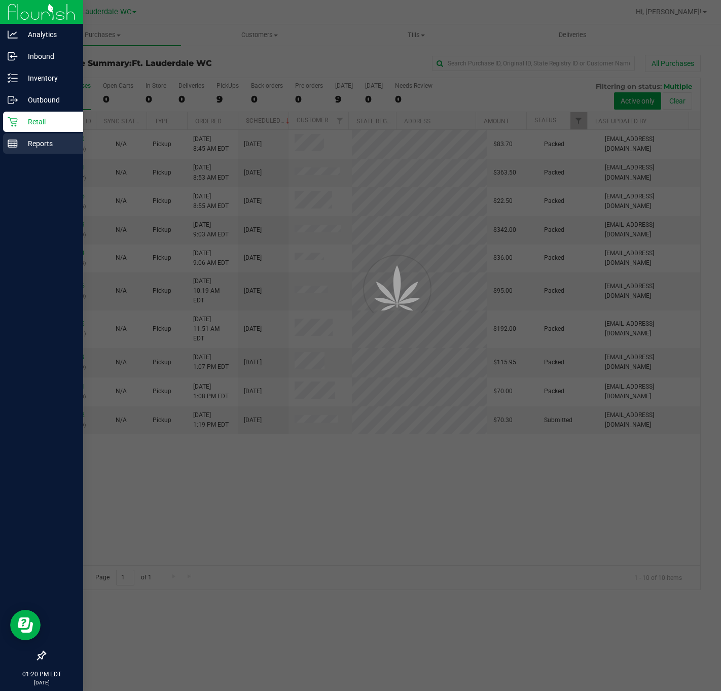
click at [8, 148] on icon at bounding box center [13, 143] width 10 height 10
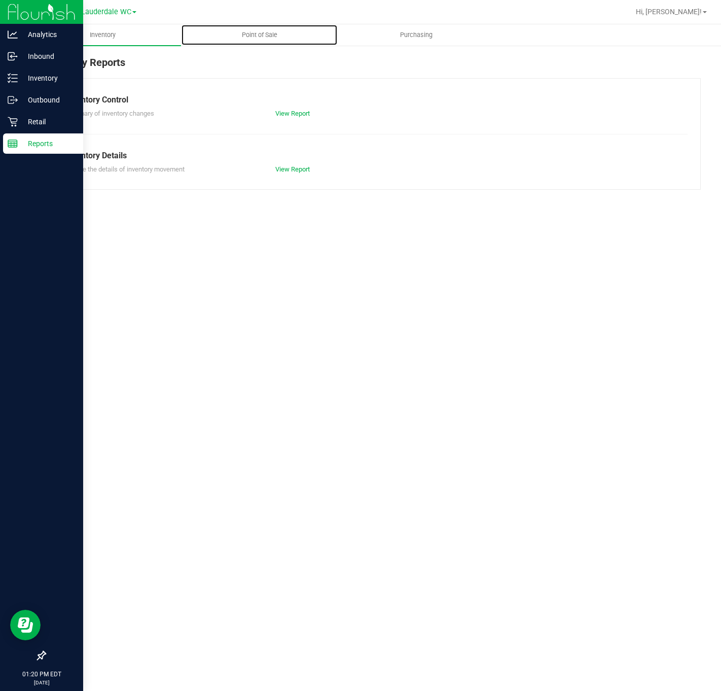
click at [251, 37] on span "Point of Sale" at bounding box center [259, 34] width 63 height 9
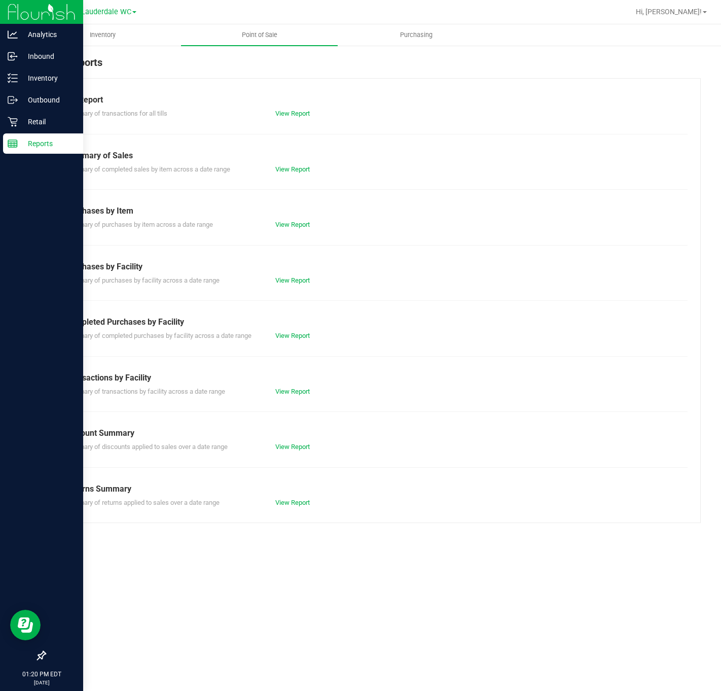
click at [298, 329] on div "Summary of completed purchases by facility across a date range View Report" at bounding box center [373, 334] width 630 height 13
click at [299, 335] on link "View Report" at bounding box center [292, 336] width 34 height 8
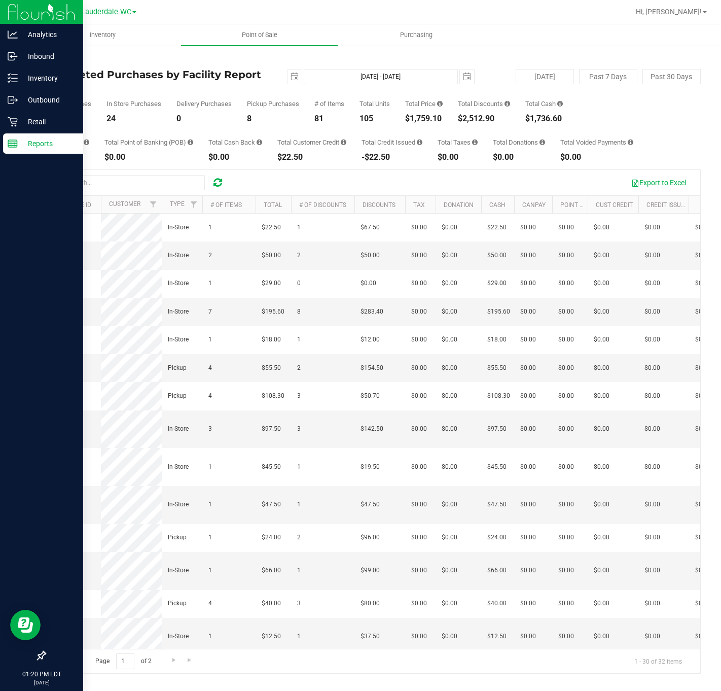
click at [17, 145] on rect at bounding box center [12, 143] width 9 height 7
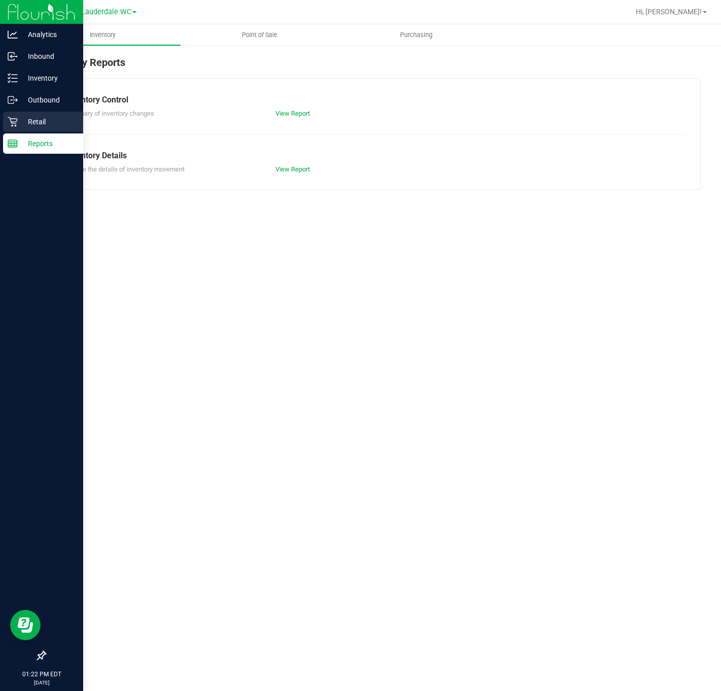
click at [13, 125] on icon at bounding box center [13, 122] width 10 height 10
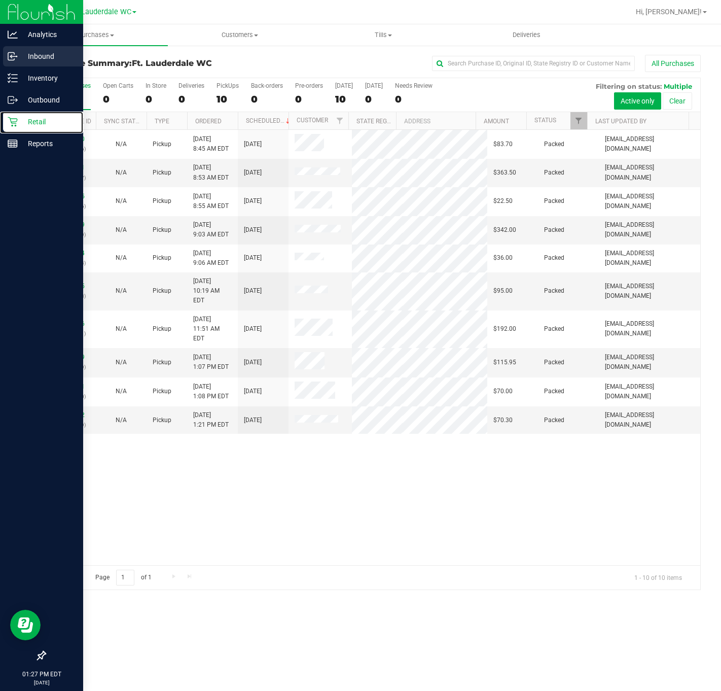
click at [11, 120] on icon at bounding box center [13, 122] width 10 height 10
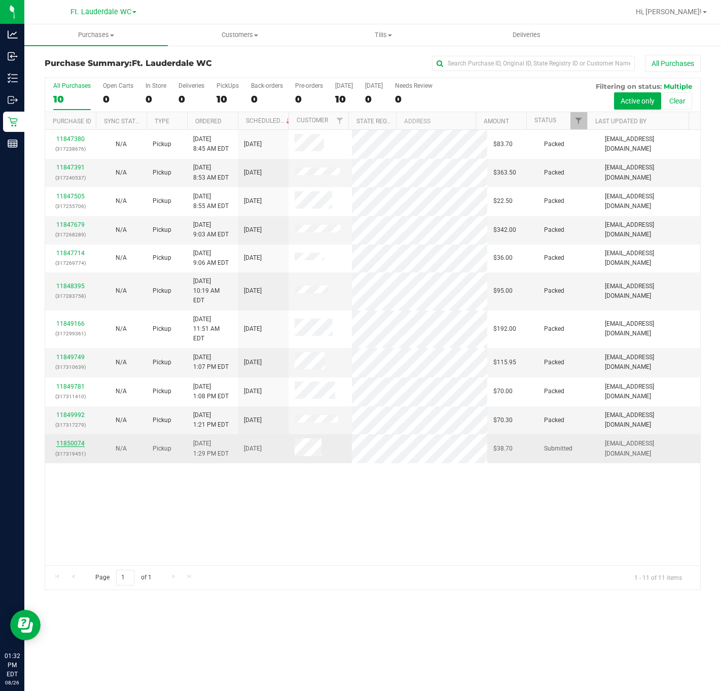
click at [71, 447] on link "11850074" at bounding box center [70, 443] width 28 height 7
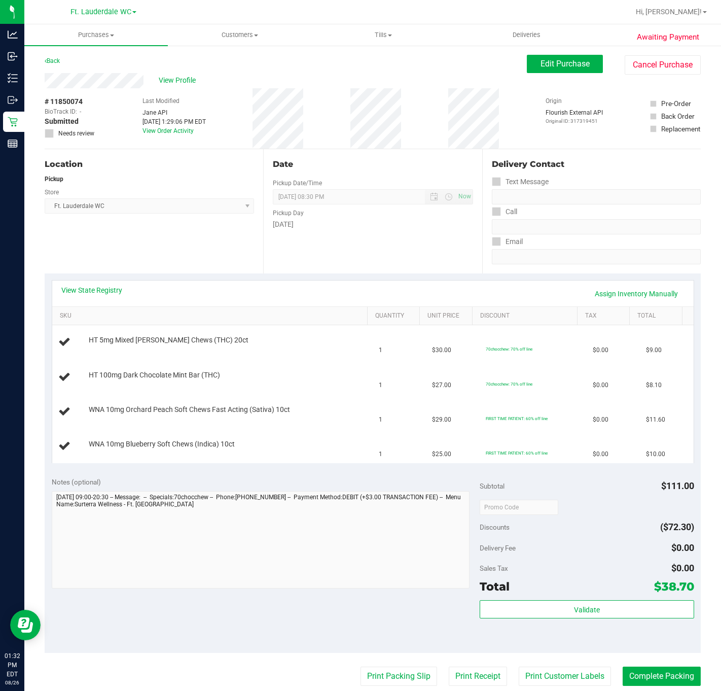
click at [138, 237] on div "Location Pickup Store Ft. Lauderdale WC Select Store [PERSON_NAME][GEOGRAPHIC_D…" at bounding box center [154, 211] width 219 height 124
click at [139, 247] on div "Location Pickup Store Ft. Lauderdale WC Select Store [PERSON_NAME][GEOGRAPHIC_D…" at bounding box center [154, 211] width 219 height 124
click at [204, 254] on div "Location Pickup Store Ft. Lauderdale WC Select Store [PERSON_NAME][GEOGRAPHIC_D…" at bounding box center [154, 211] width 219 height 124
click at [390, 256] on div "Date Pickup Date/Time [DATE] Now [DATE] 08:30 PM Now Pickup Day [DATE]" at bounding box center [372, 211] width 219 height 124
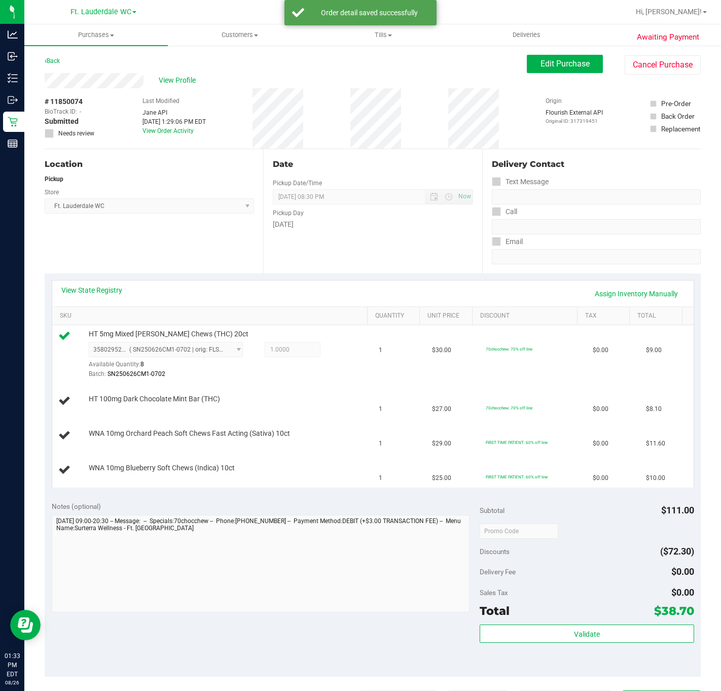
click at [191, 249] on div "Location Pickup Store Ft. Lauderdale WC Select Store [PERSON_NAME][GEOGRAPHIC_D…" at bounding box center [154, 211] width 219 height 124
click at [221, 281] on div "View State Registry Assign Inventory Manually" at bounding box center [373, 293] width 642 height 26
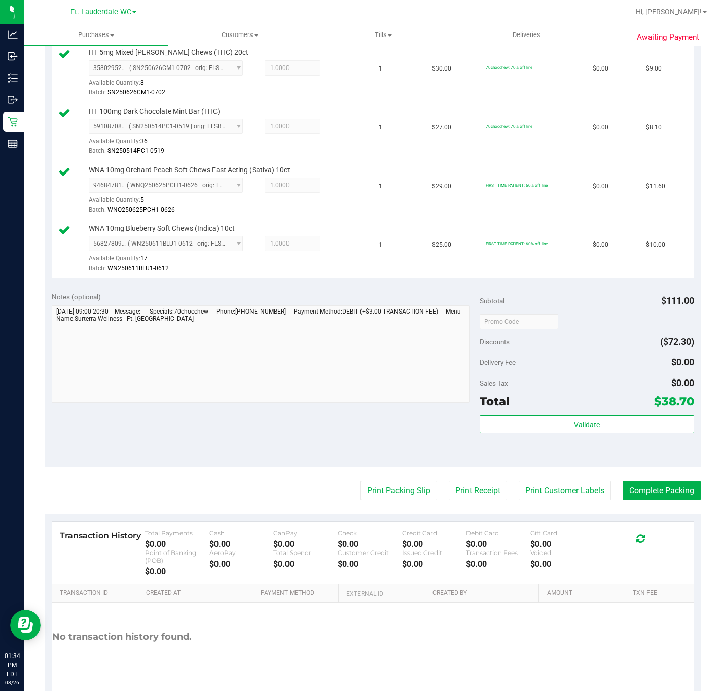
scroll to position [304, 0]
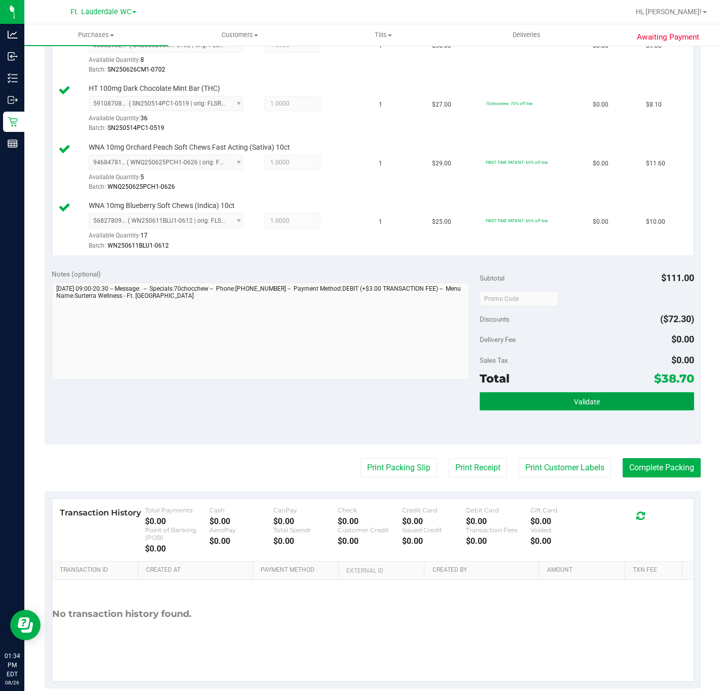
click at [520, 410] on button "Validate" at bounding box center [587, 401] width 214 height 18
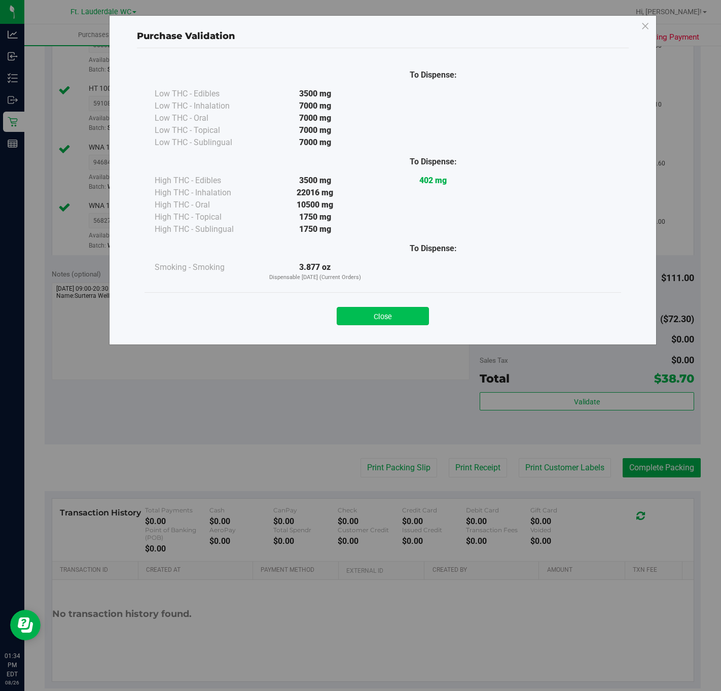
click at [391, 314] on button "Close" at bounding box center [383, 316] width 92 height 18
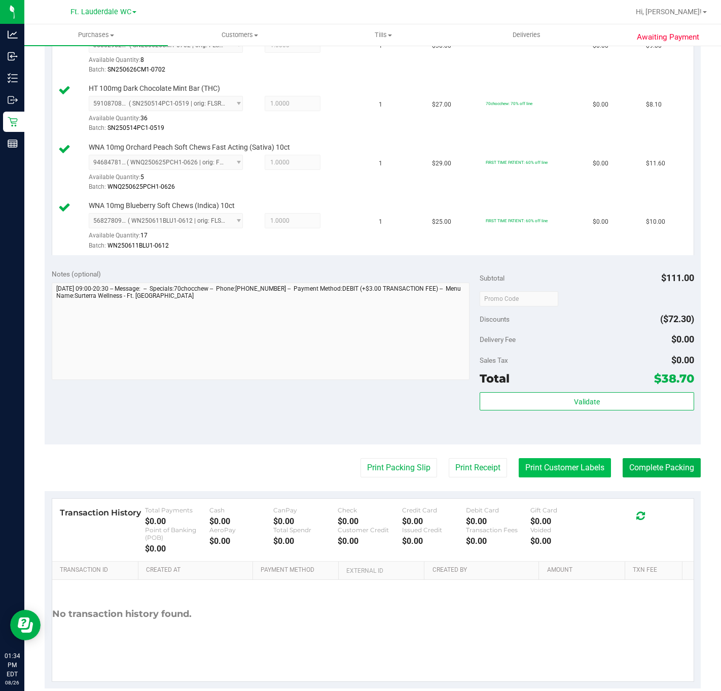
click at [567, 475] on button "Print Customer Labels" at bounding box center [565, 467] width 92 height 19
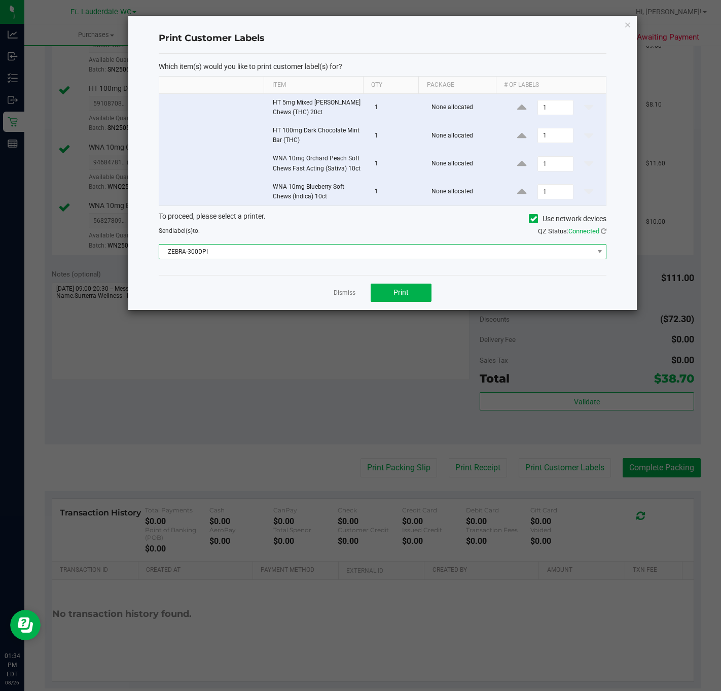
click at [386, 259] on span "ZEBRA-300DPI" at bounding box center [383, 251] width 448 height 15
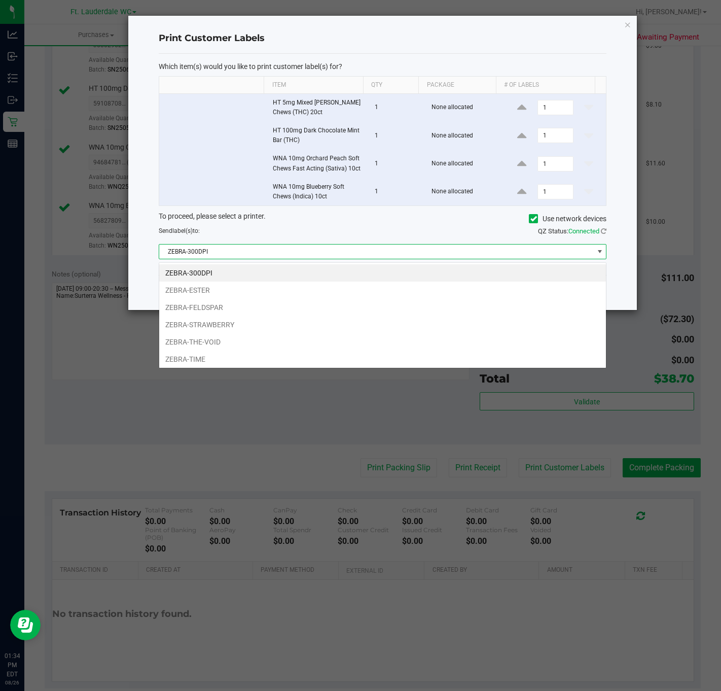
scroll to position [15, 447]
click at [231, 290] on li "ZEBRA-ESTER" at bounding box center [382, 289] width 447 height 17
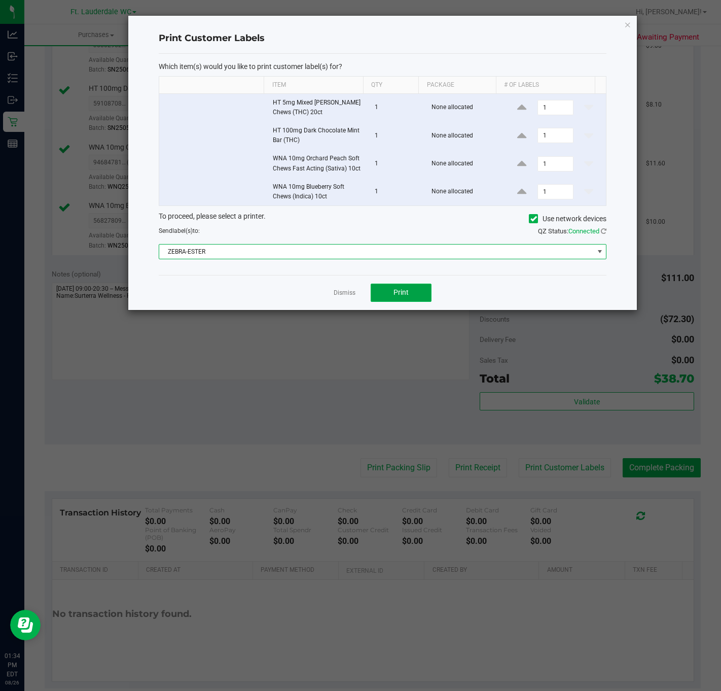
click at [384, 297] on button "Print" at bounding box center [401, 293] width 61 height 18
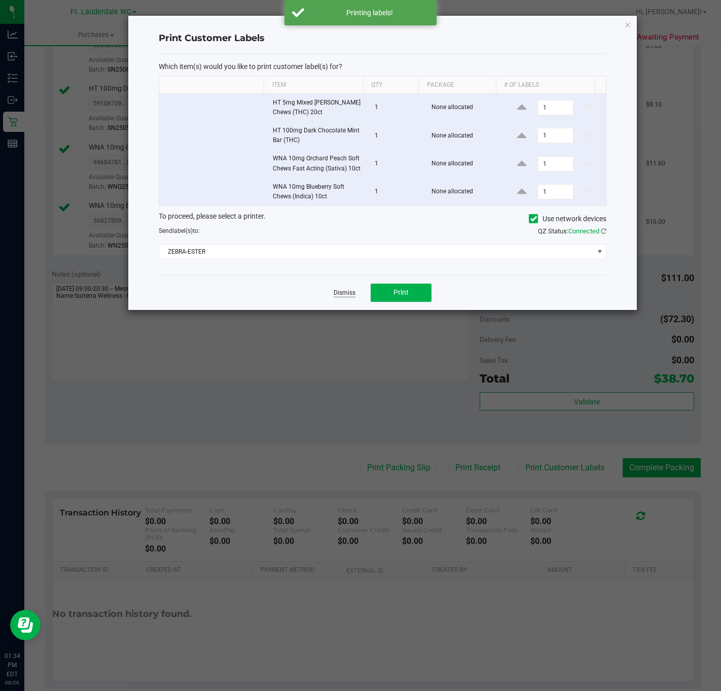
click at [347, 297] on link "Dismiss" at bounding box center [345, 293] width 22 height 9
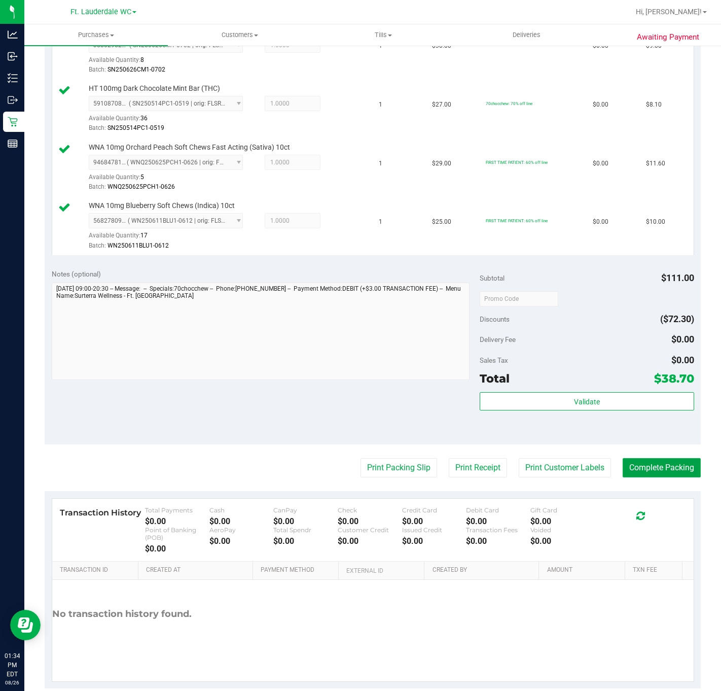
click at [664, 469] on button "Complete Packing" at bounding box center [662, 467] width 78 height 19
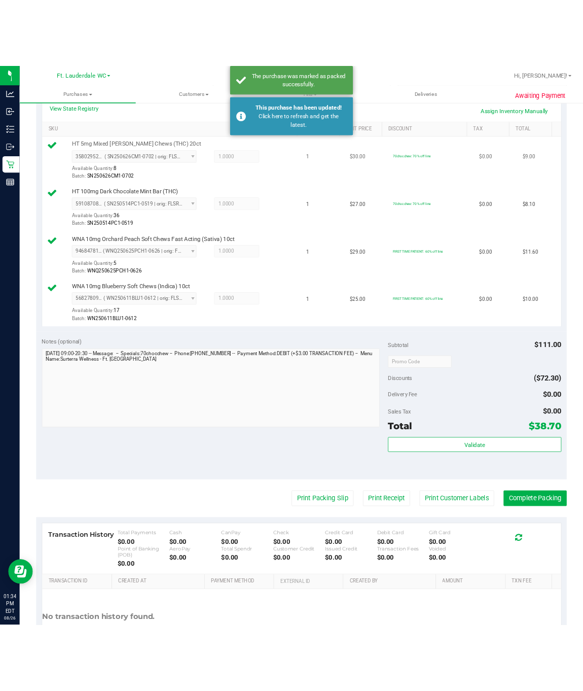
scroll to position [0, 0]
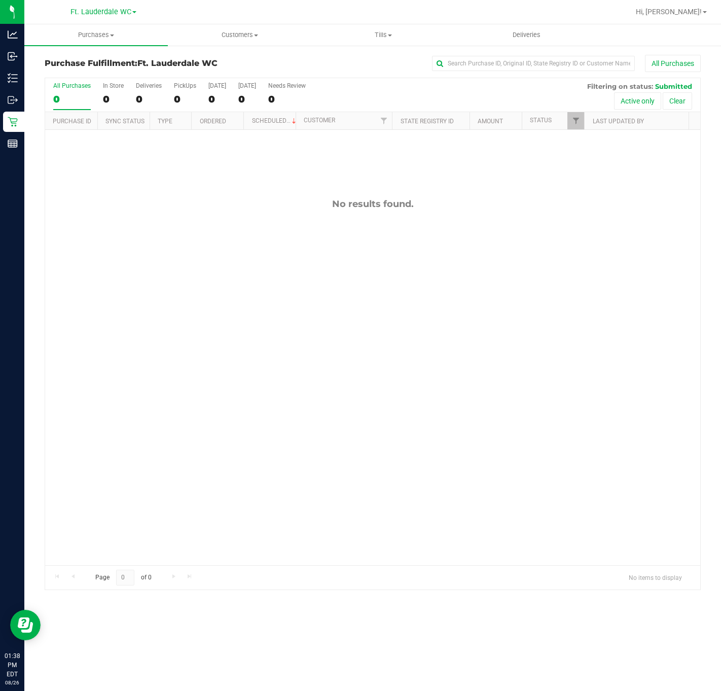
click at [359, 263] on div "No results found." at bounding box center [372, 382] width 655 height 504
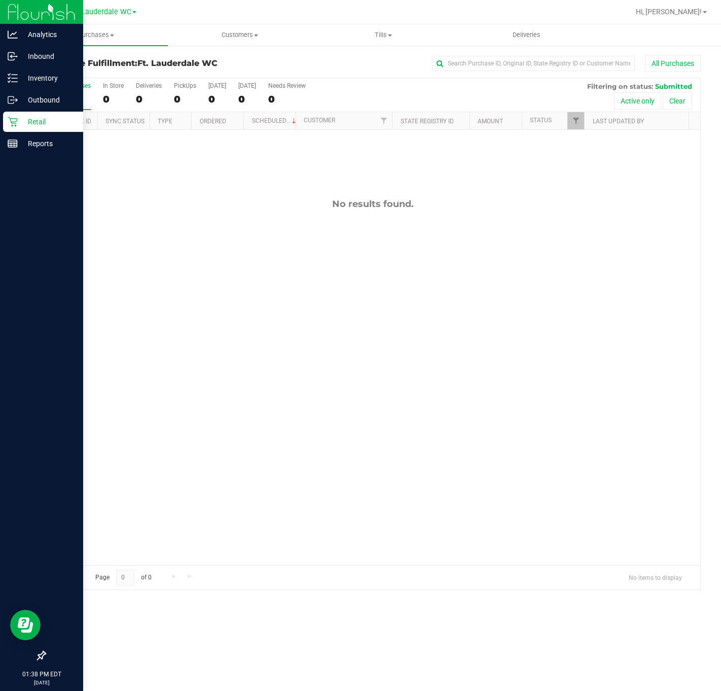
click at [23, 119] on p "Retail" at bounding box center [48, 122] width 61 height 12
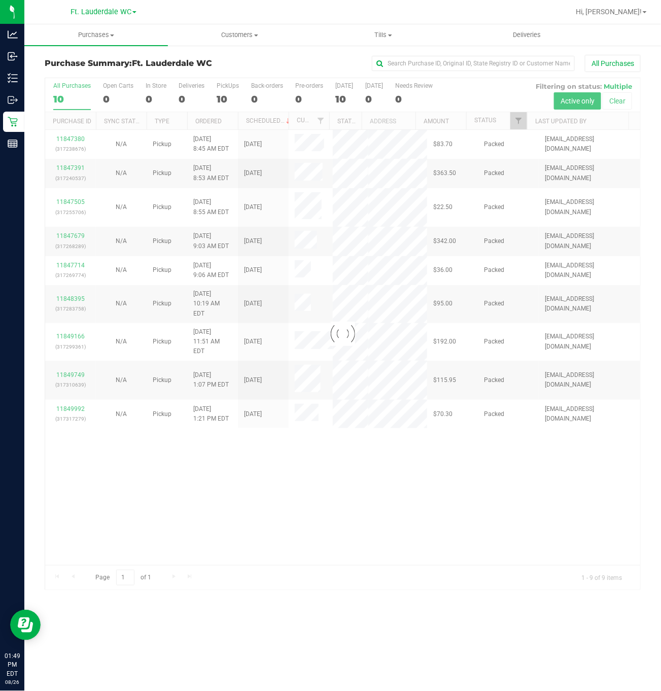
click at [291, 469] on div at bounding box center [342, 333] width 595 height 511
click at [309, 522] on div at bounding box center [342, 333] width 595 height 511
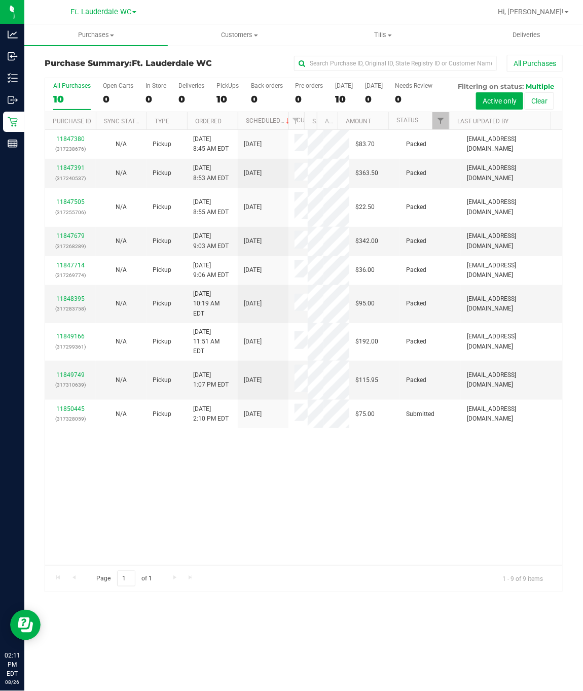
click at [463, 541] on div "11847380 (317238676) N/A Pickup [DATE] 8:45 AM EDT 8/26/2025 $83.70 Packed [EMA…" at bounding box center [303, 347] width 517 height 435
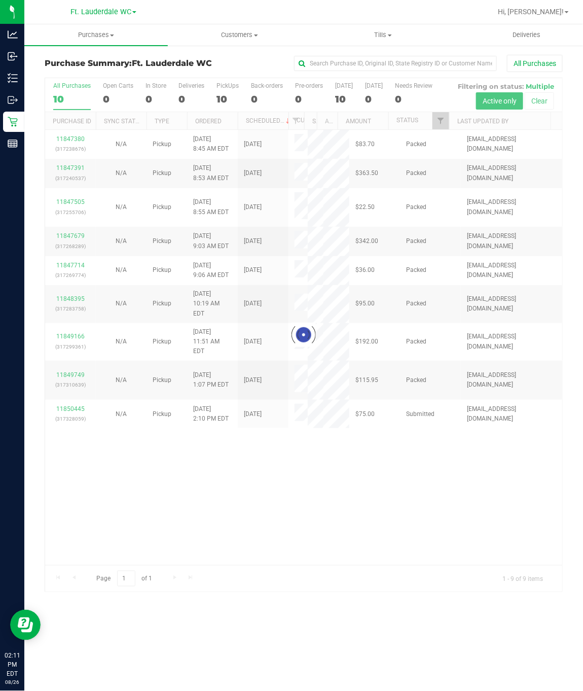
drag, startPoint x: 344, startPoint y: 537, endPoint x: 338, endPoint y: 537, distance: 6.1
click at [344, 537] on div "Loading... 11847380 (317238676) N/A Pickup [DATE] 8:45 AM EDT 8/26/2025 $83.70 …" at bounding box center [303, 347] width 517 height 435
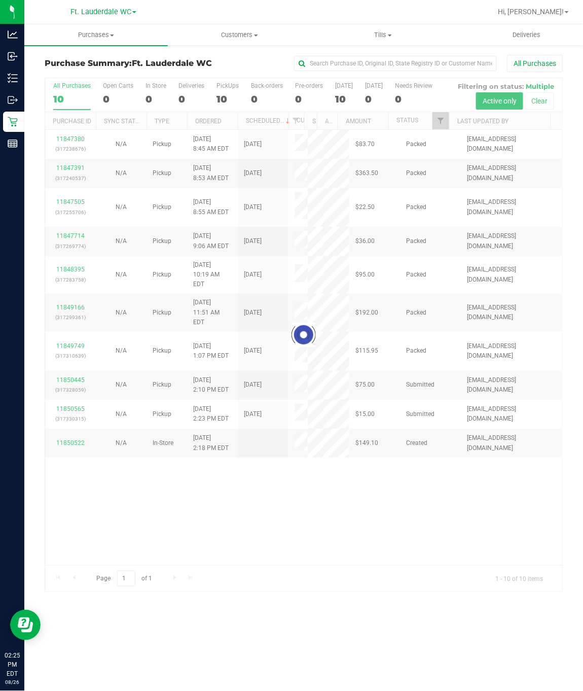
click at [224, 514] on div at bounding box center [303, 334] width 517 height 513
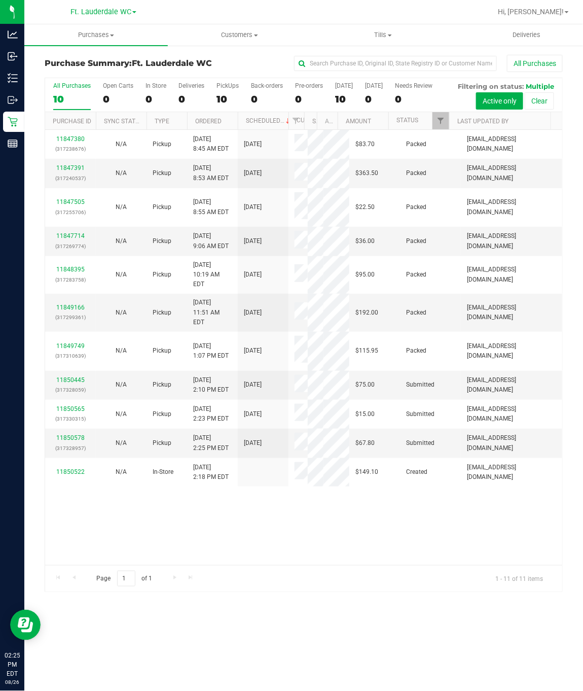
click at [96, 400] on td "N/A" at bounding box center [121, 385] width 51 height 29
click at [84, 395] on div "11850445 (317328059)" at bounding box center [70, 384] width 39 height 19
click at [77, 383] on link "11850445" at bounding box center [70, 379] width 28 height 7
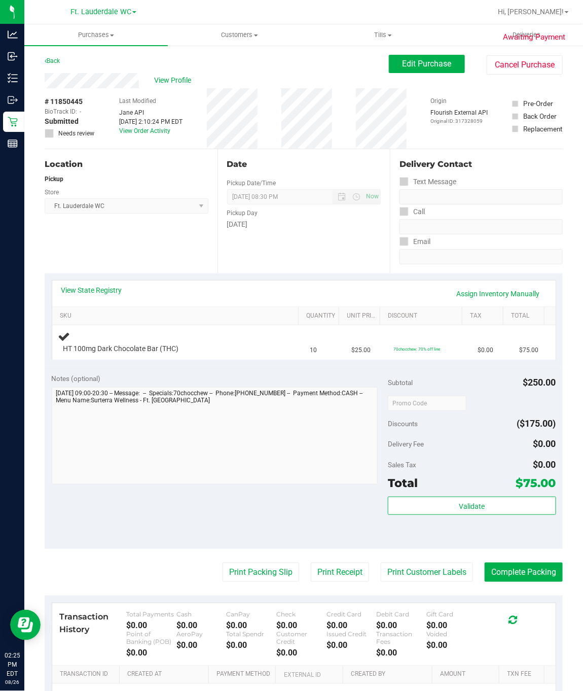
click at [86, 236] on div "Location Pickup Store Ft. Lauderdale WC Select Store [PERSON_NAME][GEOGRAPHIC_D…" at bounding box center [131, 211] width 173 height 124
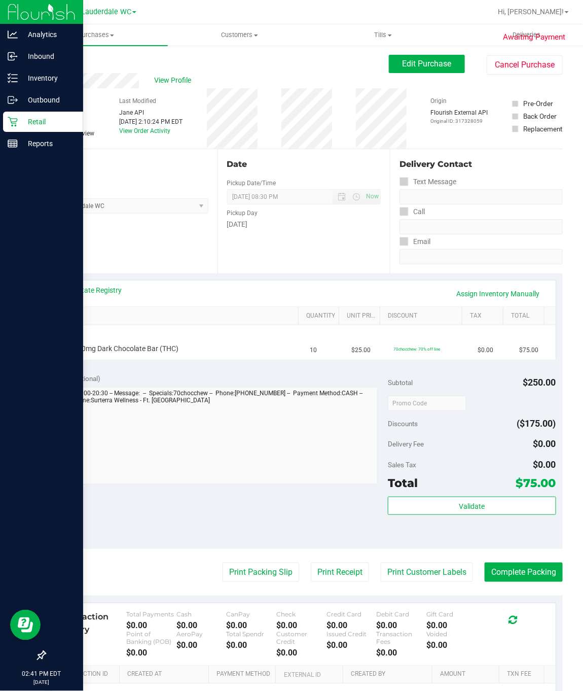
click at [30, 132] on link "Retail" at bounding box center [41, 123] width 83 height 22
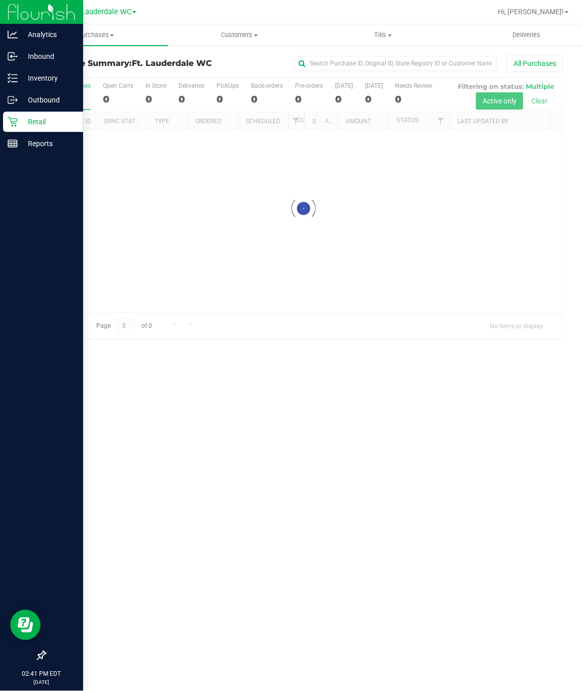
click at [33, 127] on div "Retail" at bounding box center [43, 122] width 80 height 20
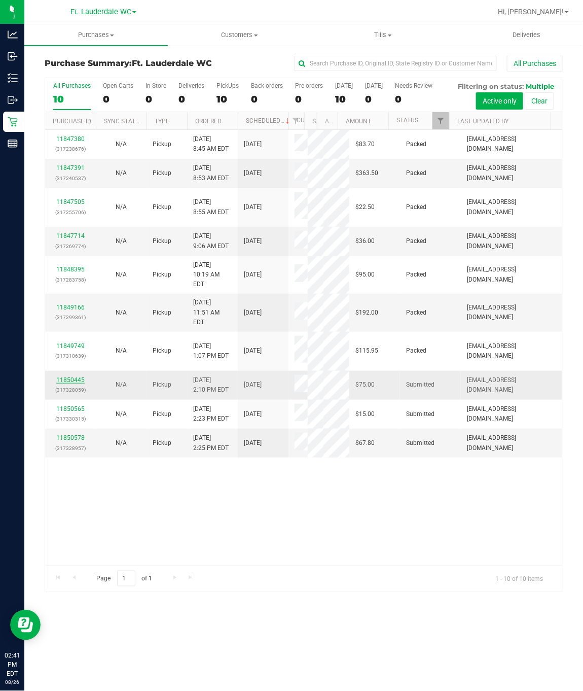
click at [75, 383] on link "11850445" at bounding box center [70, 379] width 28 height 7
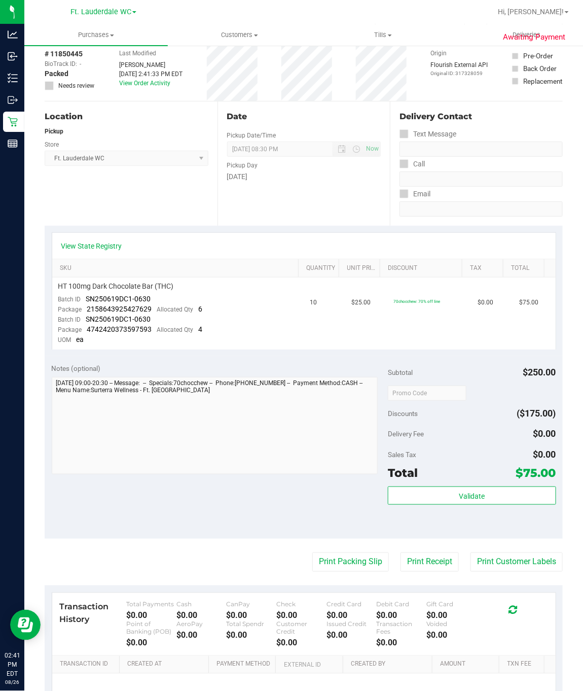
scroll to position [152, 0]
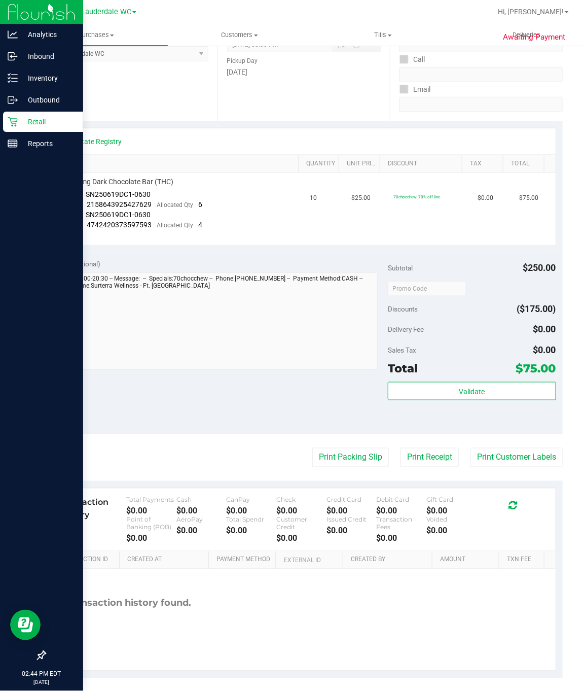
click at [13, 121] on icon at bounding box center [13, 122] width 10 height 10
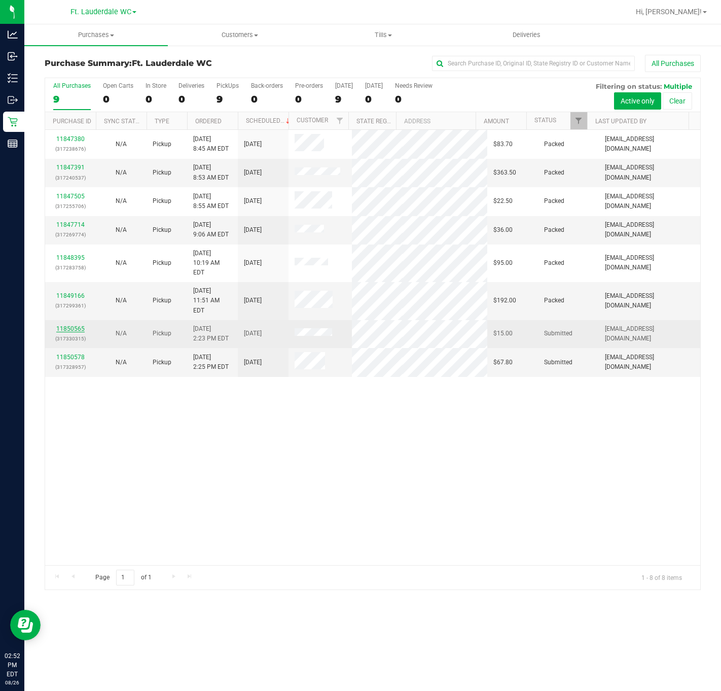
click at [78, 329] on link "11850565" at bounding box center [70, 328] width 28 height 7
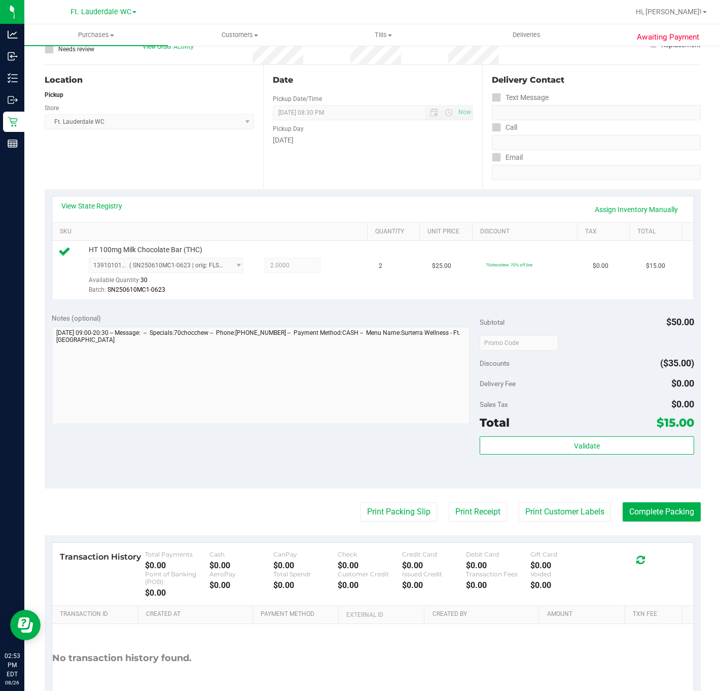
scroll to position [150, 0]
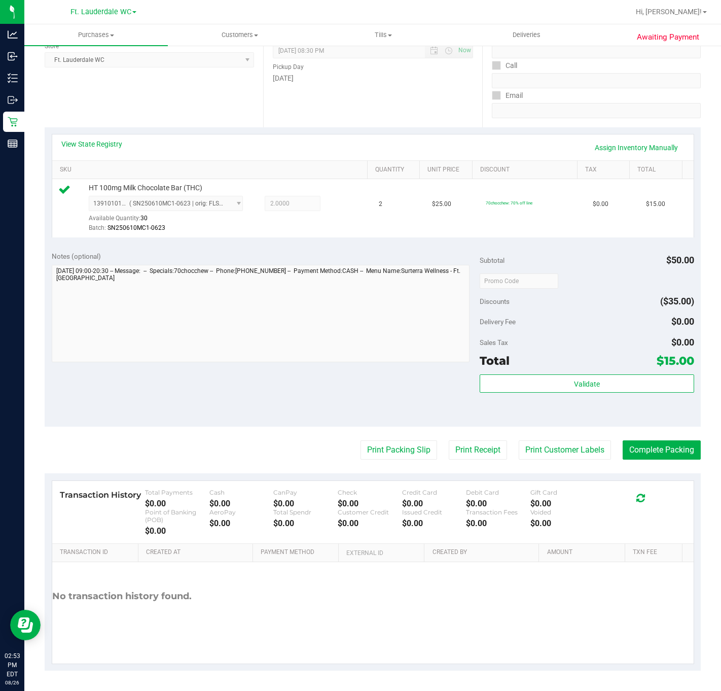
click at [574, 397] on div "Validate" at bounding box center [587, 397] width 214 height 46
click at [574, 386] on button "Validate" at bounding box center [587, 383] width 214 height 18
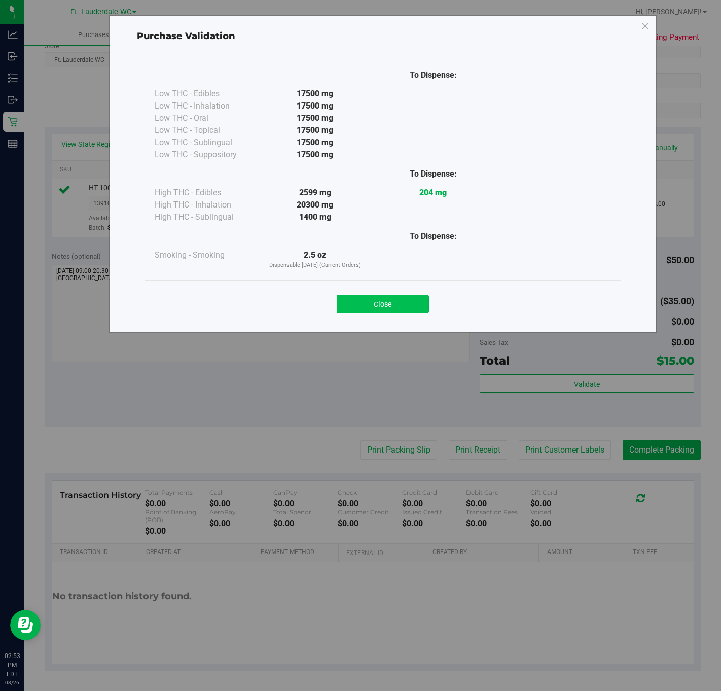
click at [423, 304] on button "Close" at bounding box center [383, 304] width 92 height 18
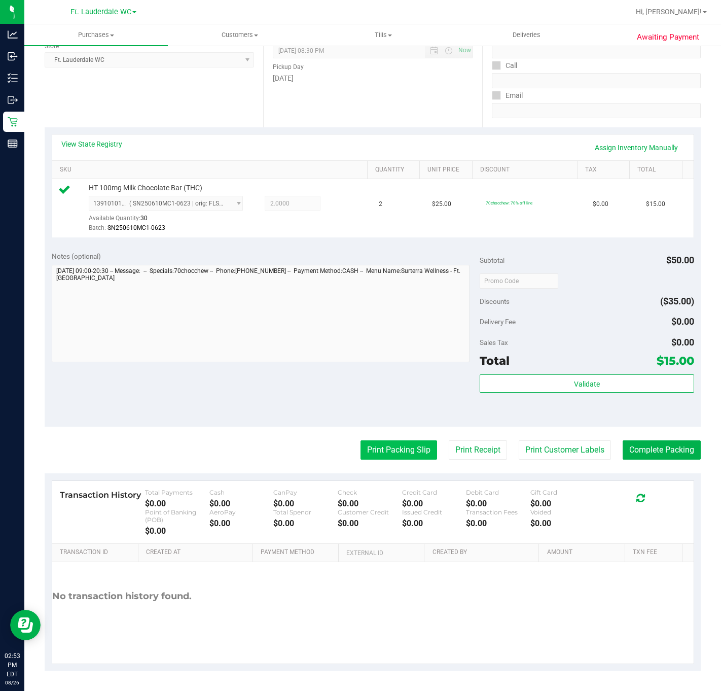
click at [407, 453] on button "Print Packing Slip" at bounding box center [399, 449] width 77 height 19
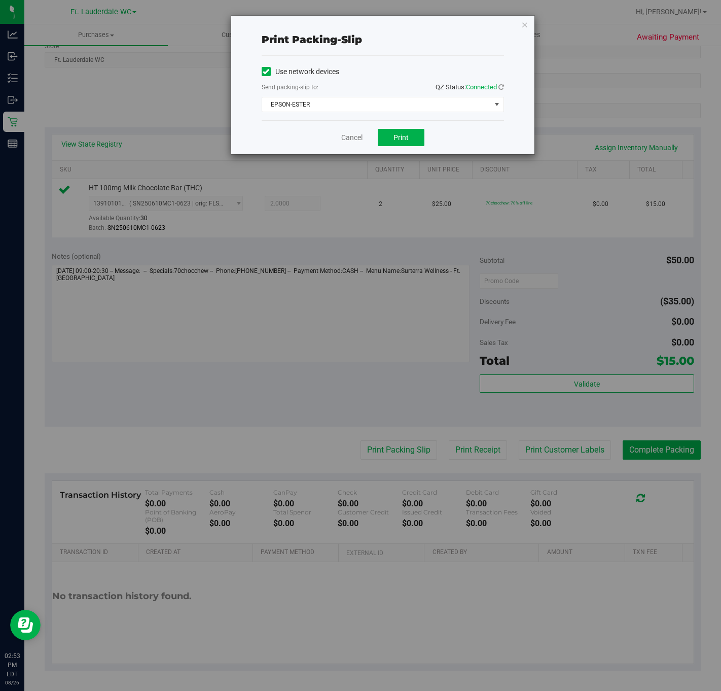
click at [401, 148] on div "Cancel Print" at bounding box center [383, 137] width 242 height 34
click at [402, 137] on span "Print" at bounding box center [401, 137] width 15 height 8
click at [353, 140] on link "Cancel" at bounding box center [351, 137] width 21 height 11
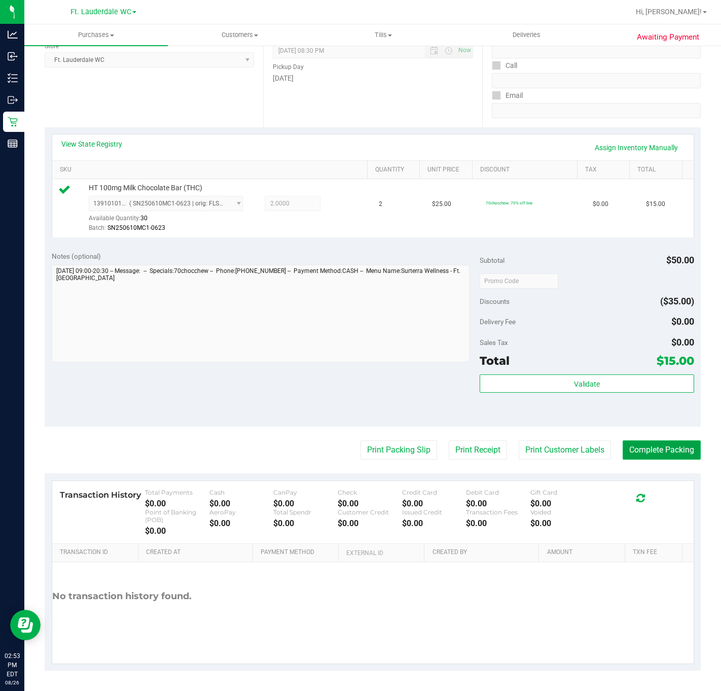
click at [652, 446] on button "Complete Packing" at bounding box center [662, 449] width 78 height 19
